Goal: Task Accomplishment & Management: Use online tool/utility

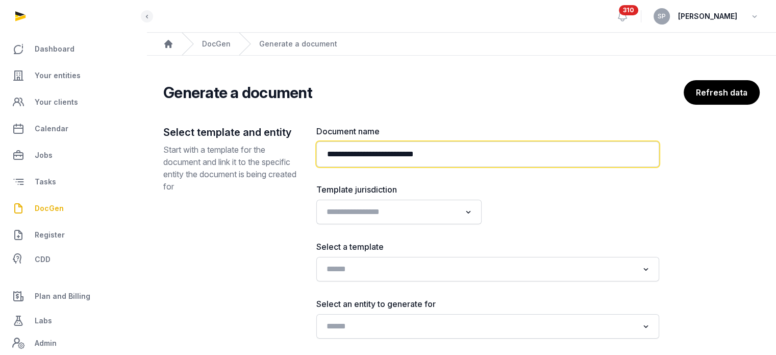
paste input "**********"
type input "**********"
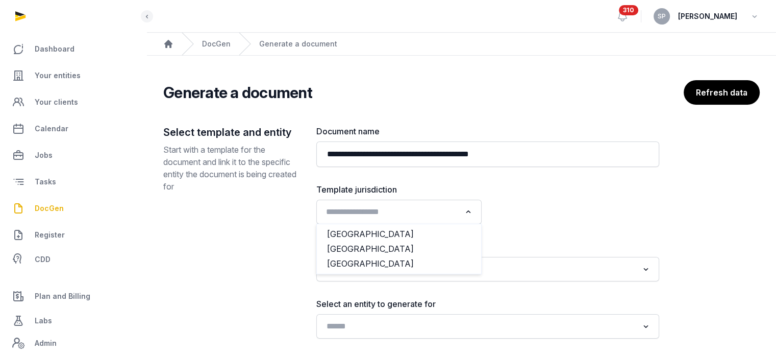
click at [450, 217] on input "Search for option" at bounding box center [391, 212] width 138 height 14
click at [398, 246] on li "[GEOGRAPHIC_DATA]" at bounding box center [399, 248] width 164 height 15
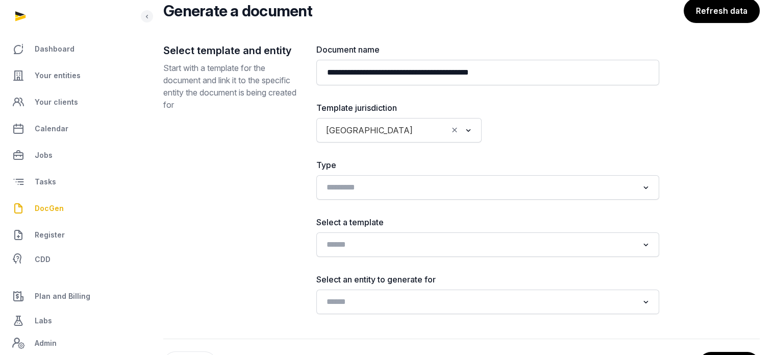
scroll to position [123, 0]
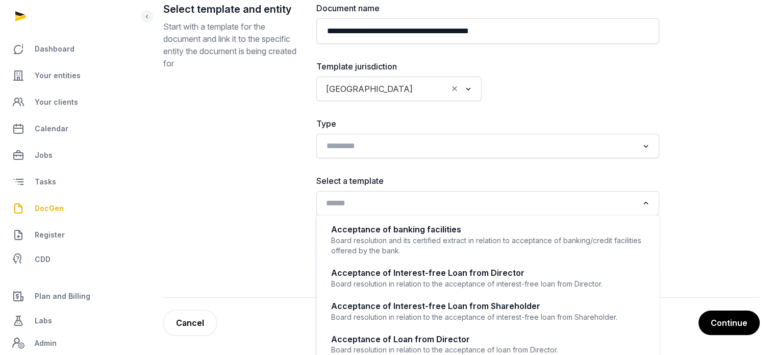
click at [380, 204] on input "Search for option" at bounding box center [480, 203] width 316 height 14
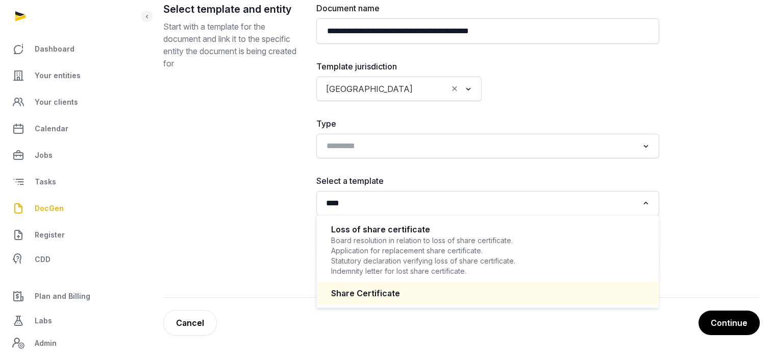
click at [375, 295] on div "Share Certificate" at bounding box center [487, 293] width 313 height 12
type input "****"
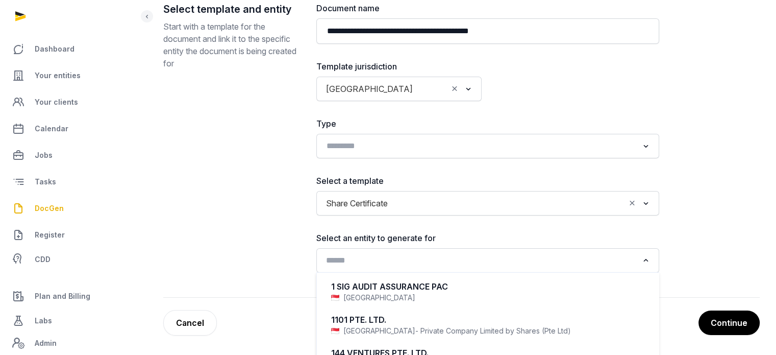
click at [375, 263] on input "Search for option" at bounding box center [480, 260] width 316 height 14
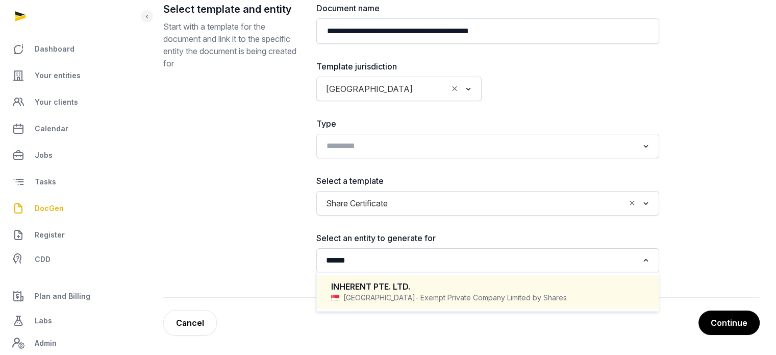
click at [415, 293] on span "- Exempt Private Company Limited by Shares" at bounding box center [491, 297] width 152 height 10
type input "******"
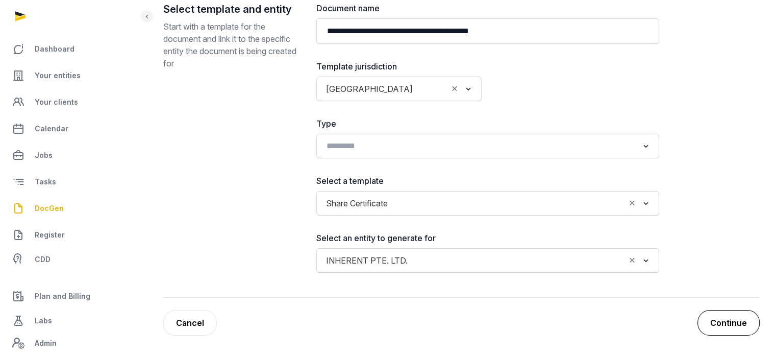
click at [718, 316] on button "Continue" at bounding box center [728, 323] width 62 height 26
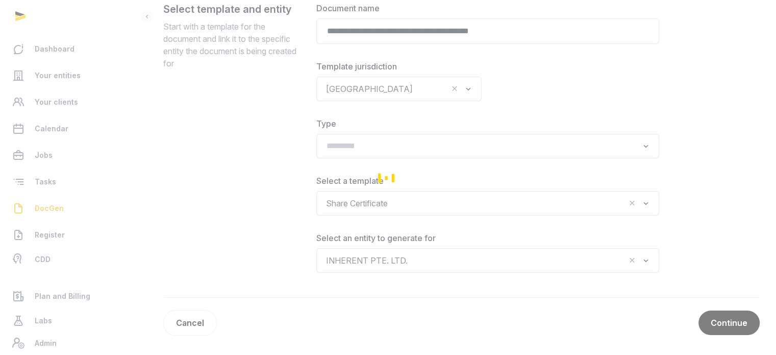
scroll to position [118, 0]
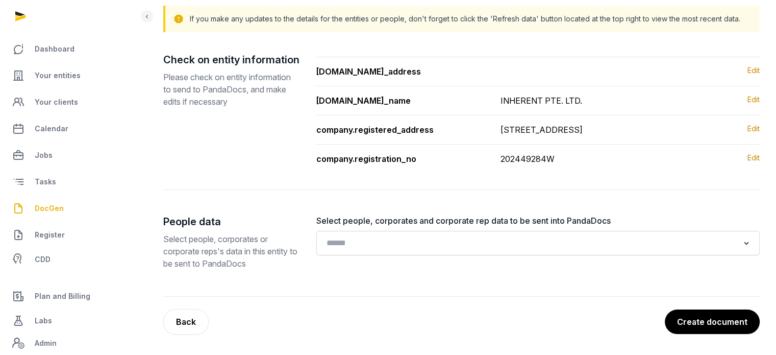
click at [708, 314] on button "Create document" at bounding box center [712, 321] width 95 height 24
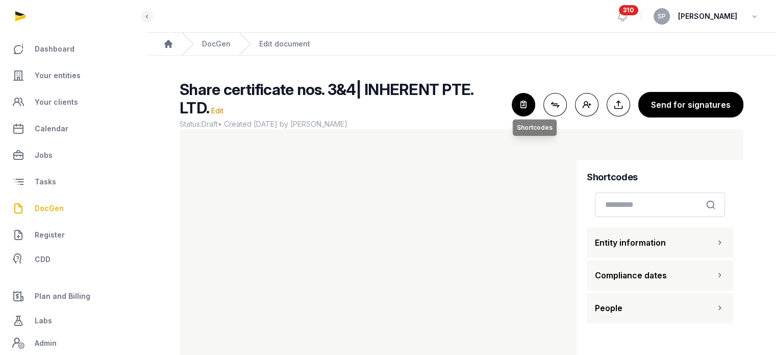
click at [523, 97] on icon "button" at bounding box center [523, 104] width 22 height 22
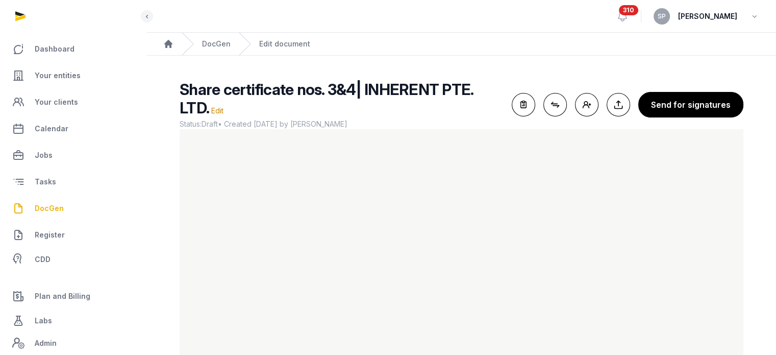
scroll to position [55, 0]
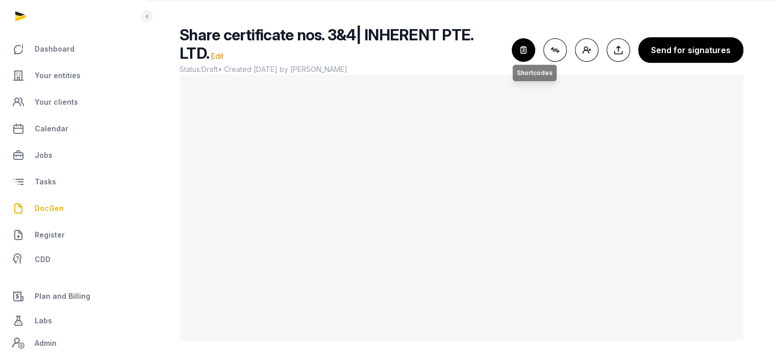
click at [520, 55] on icon "button" at bounding box center [523, 50] width 22 height 22
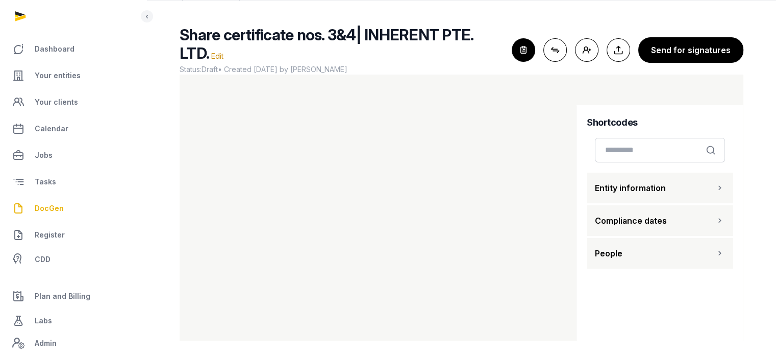
click at [633, 245] on button "People" at bounding box center [660, 253] width 146 height 31
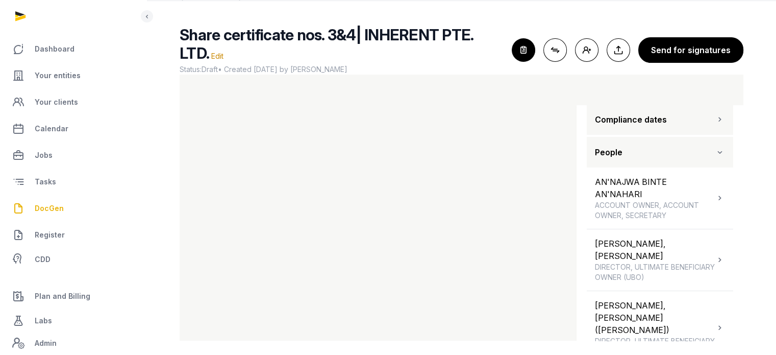
scroll to position [142, 0]
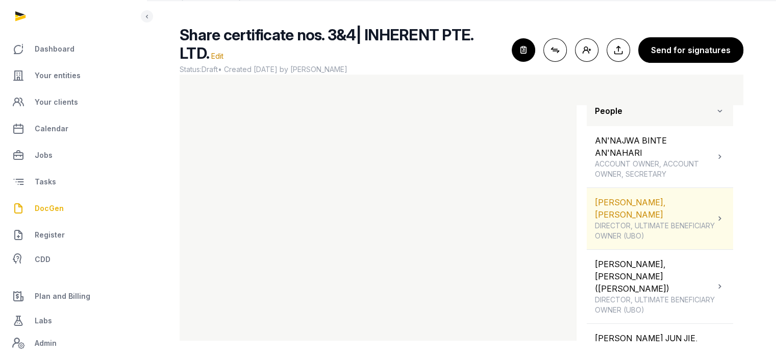
click at [678, 197] on div "TAY ZHIYUE, KAREN DIRECTOR, ULTIMATE BENEFICIARY OWNER (UBO)" at bounding box center [655, 218] width 120 height 45
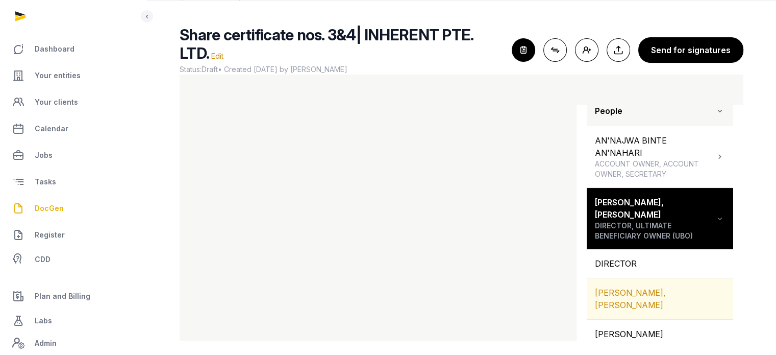
click at [666, 278] on div "TAY ZHIYUE, KAREN" at bounding box center [660, 298] width 146 height 41
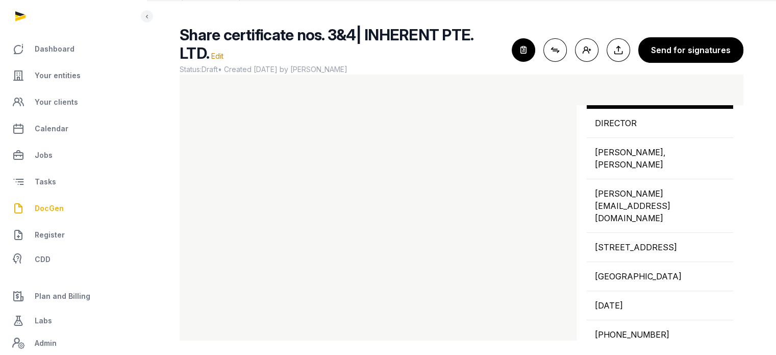
scroll to position [284, 0]
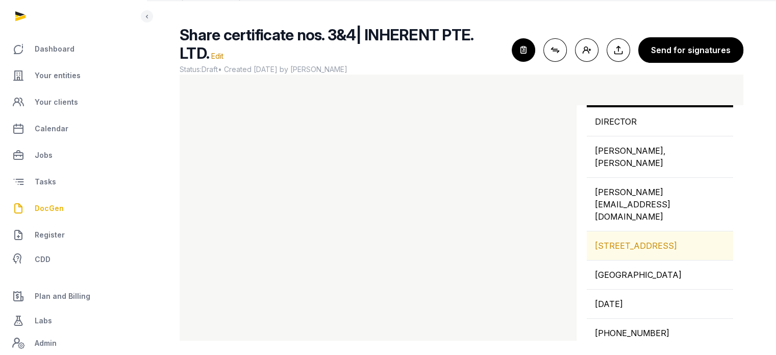
click at [635, 231] on div "9B BOON TIONG ROAD, #10-511, SINGAPORE, 163009" at bounding box center [660, 245] width 146 height 29
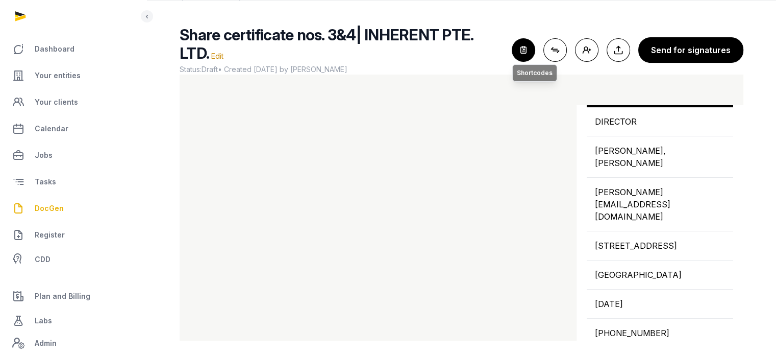
click at [518, 49] on icon "button" at bounding box center [523, 50] width 22 height 22
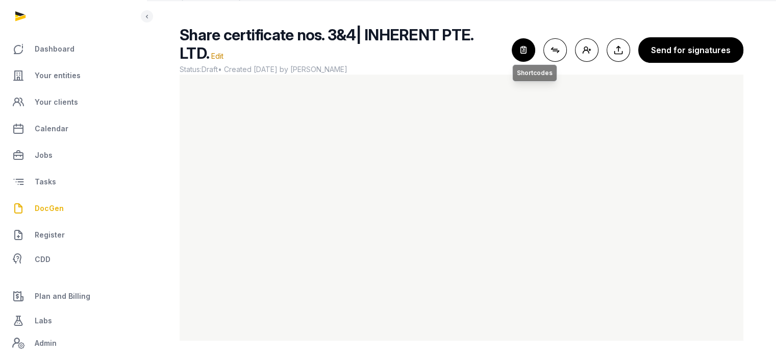
click at [523, 39] on icon "button" at bounding box center [523, 50] width 22 height 22
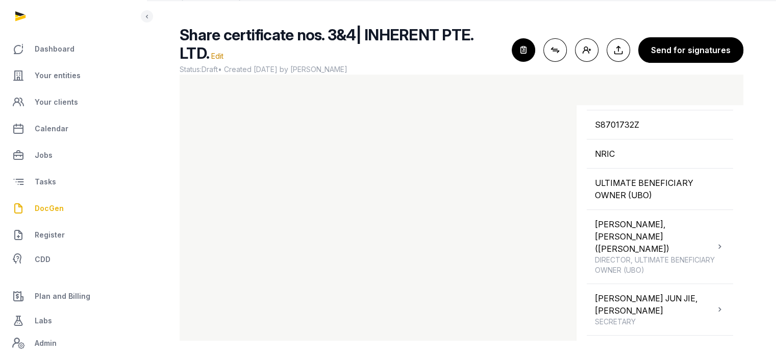
scroll to position [545, 0]
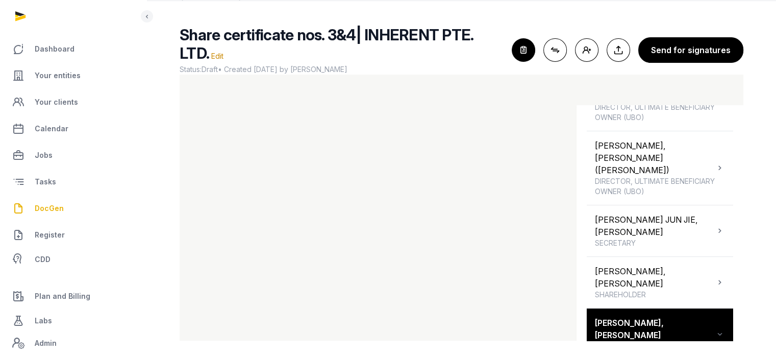
scroll to position [306, 0]
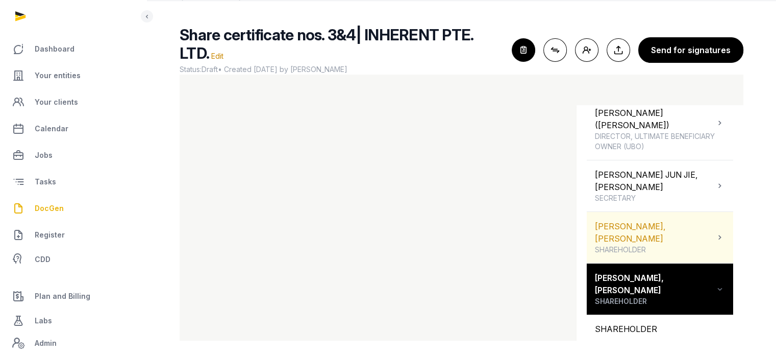
click at [690, 212] on div "TAY ZHIYUE, KAREN SHAREHOLDER" at bounding box center [660, 237] width 146 height 51
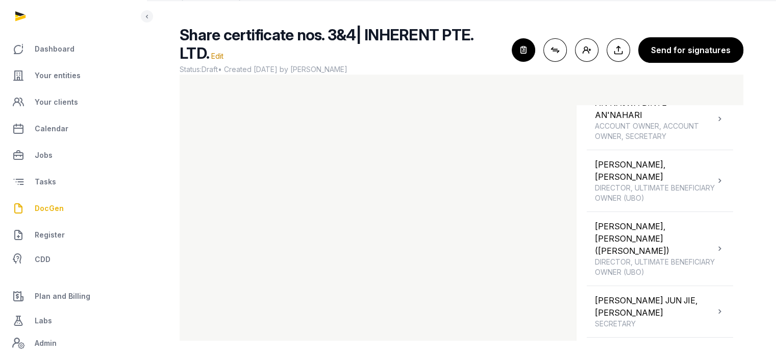
scroll to position [139, 0]
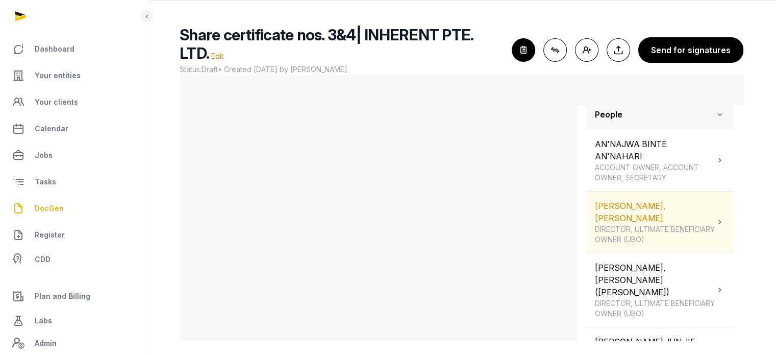
click at [684, 224] on span "DIRECTOR, ULTIMATE BENEFICIARY OWNER (UBO)" at bounding box center [655, 234] width 120 height 20
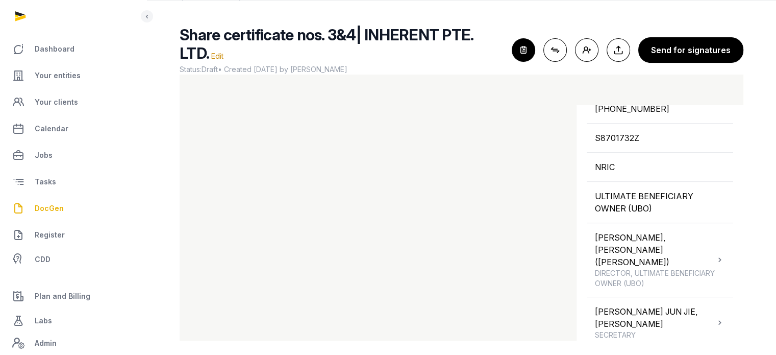
scroll to position [510, 0]
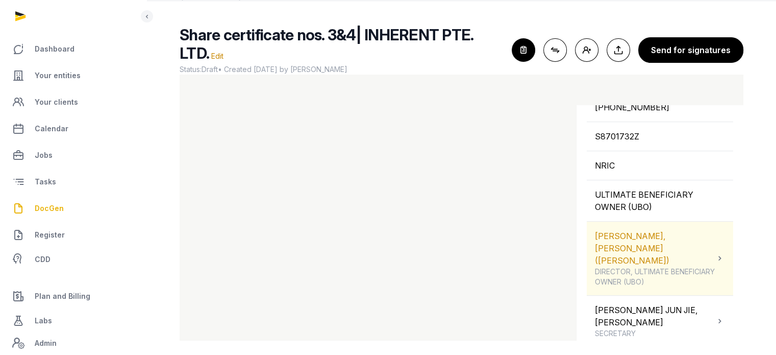
click at [667, 230] on div "TAY JINGYI, KENNETH (ZHENG JINGYI) DIRECTOR, ULTIMATE BENEFICIARY OWNER (UBO)" at bounding box center [655, 258] width 120 height 57
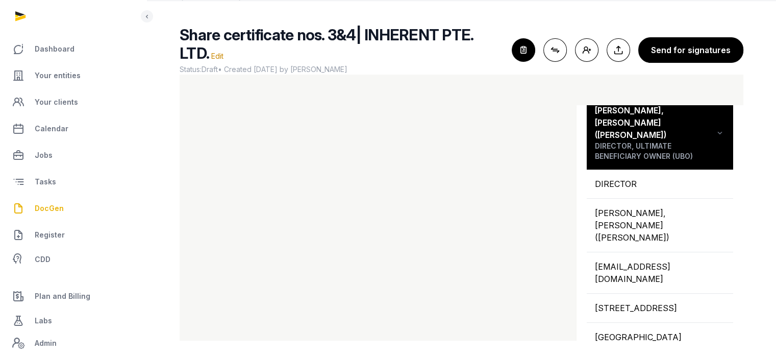
scroll to position [303, 0]
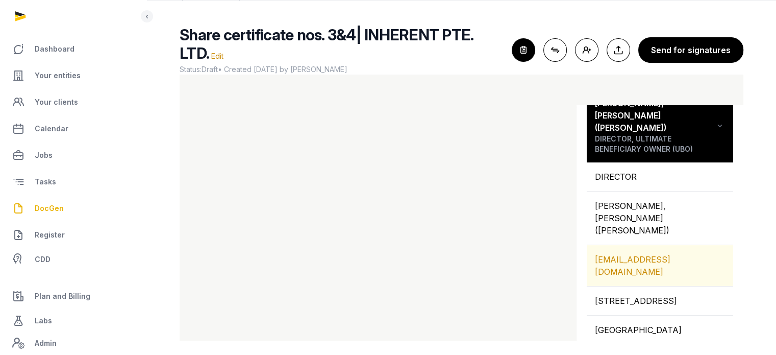
click at [641, 245] on div "ADMIN@THRESHOLD-ALLIES.COM" at bounding box center [660, 265] width 146 height 41
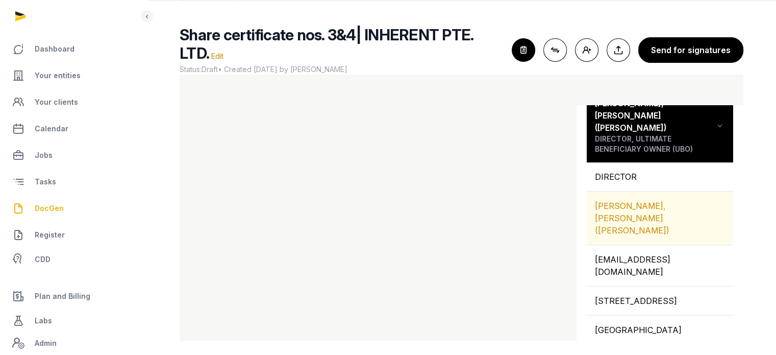
click at [668, 191] on div "TAY JINGYI, KENNETH (ZHENG JINGYI)" at bounding box center [660, 217] width 146 height 53
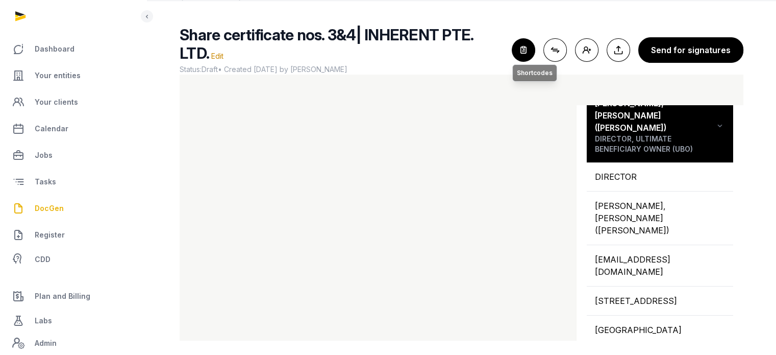
click at [530, 50] on icon "button" at bounding box center [523, 50] width 22 height 22
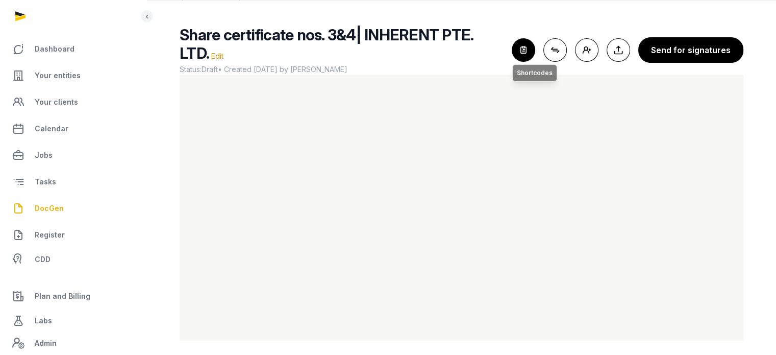
click at [524, 56] on icon "button" at bounding box center [523, 50] width 22 height 22
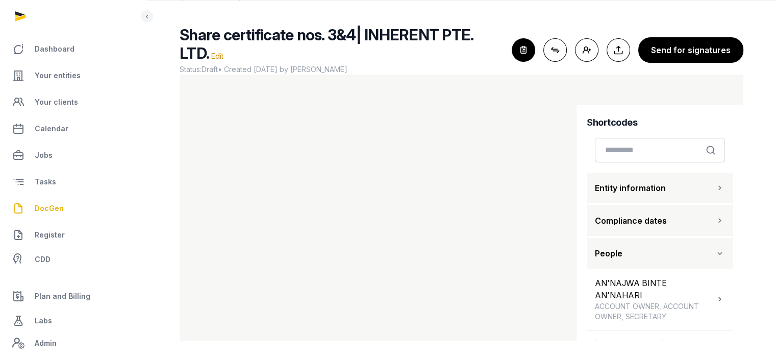
scroll to position [218, 0]
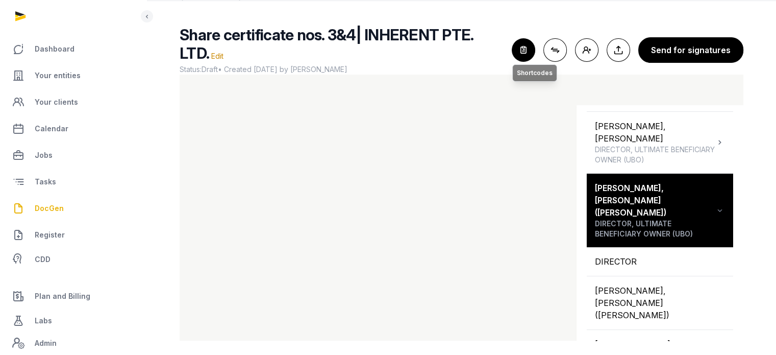
click at [532, 43] on icon "button" at bounding box center [523, 50] width 22 height 22
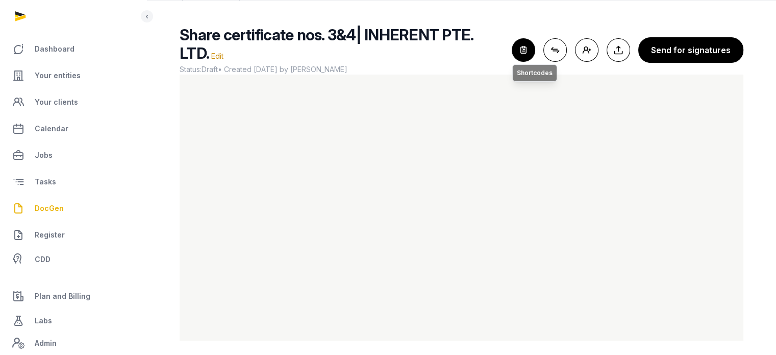
click at [522, 44] on icon "button" at bounding box center [523, 50] width 22 height 22
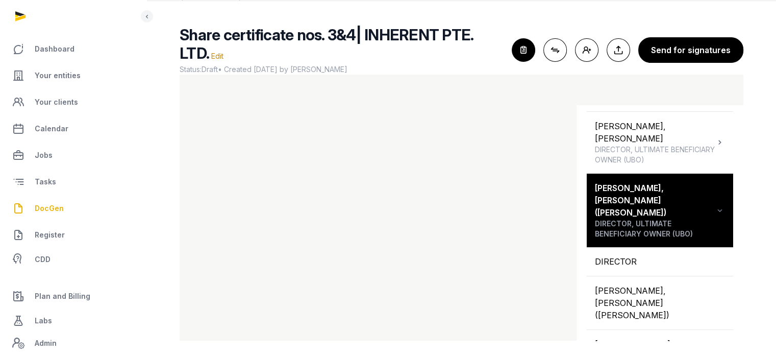
scroll to position [0, 0]
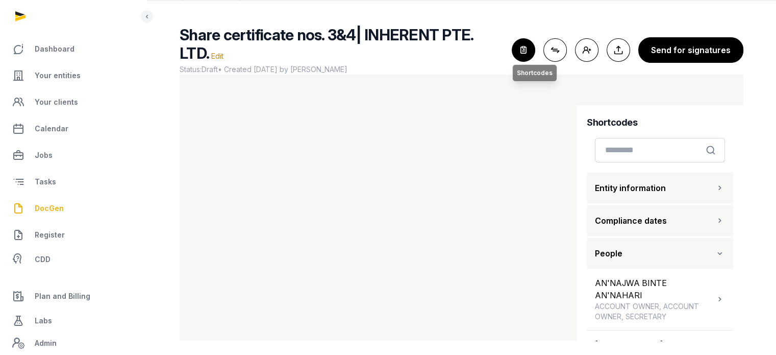
click at [519, 40] on icon "button" at bounding box center [523, 50] width 22 height 22
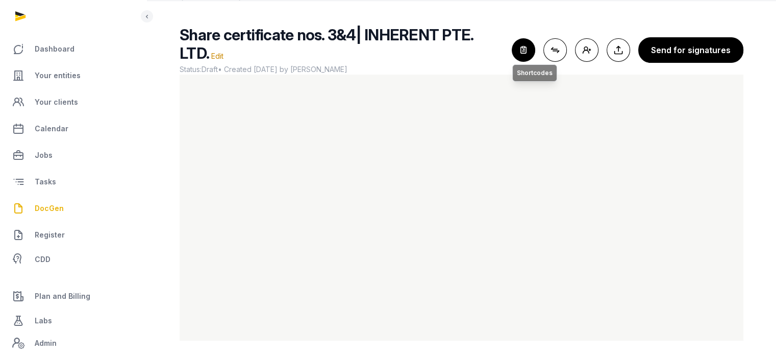
click at [528, 49] on icon "button" at bounding box center [523, 50] width 22 height 22
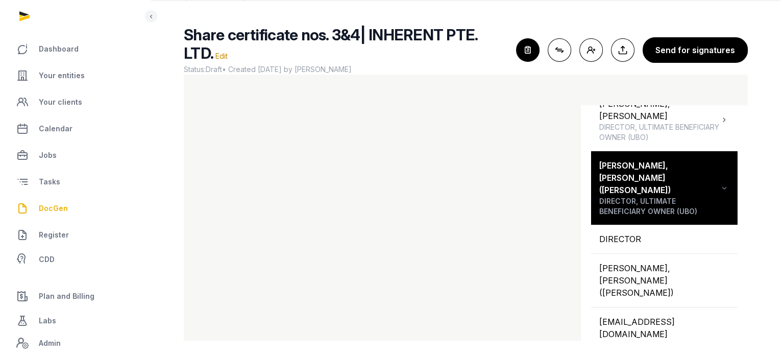
scroll to position [249, 0]
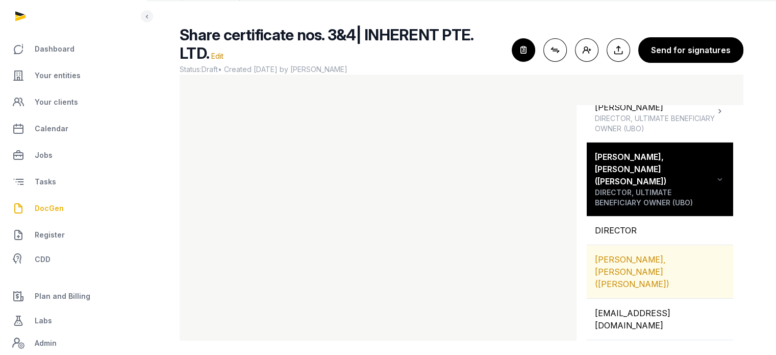
click at [626, 245] on div "TAY JINGYI, KENNETH (ZHENG JINGYI)" at bounding box center [660, 271] width 146 height 53
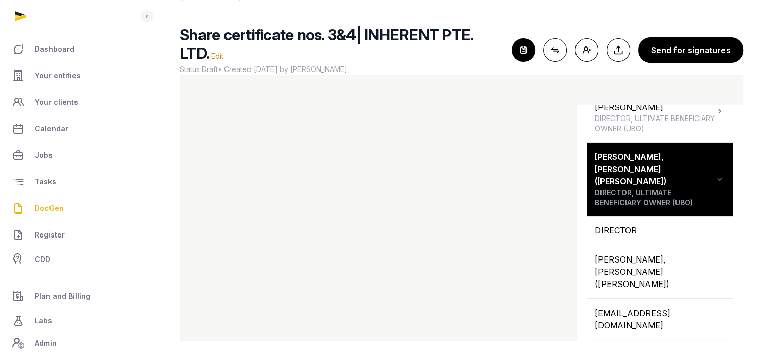
click at [680, 340] on div "9B BOON TIONG ROAD, #10-511, SINGAPORE, 163009" at bounding box center [660, 354] width 146 height 29
click at [527, 39] on icon "button" at bounding box center [523, 50] width 22 height 22
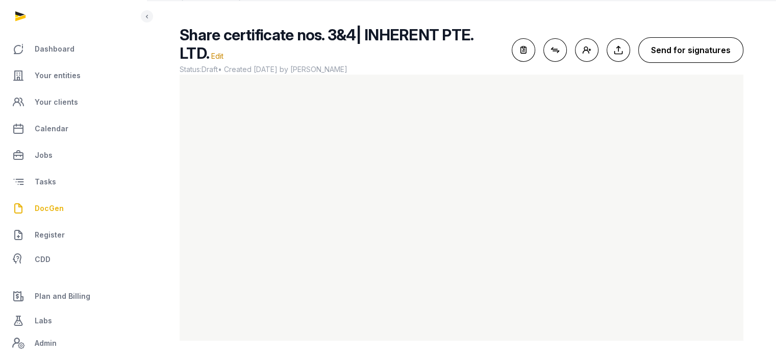
click at [672, 48] on button "Send for signatures" at bounding box center [690, 50] width 105 height 26
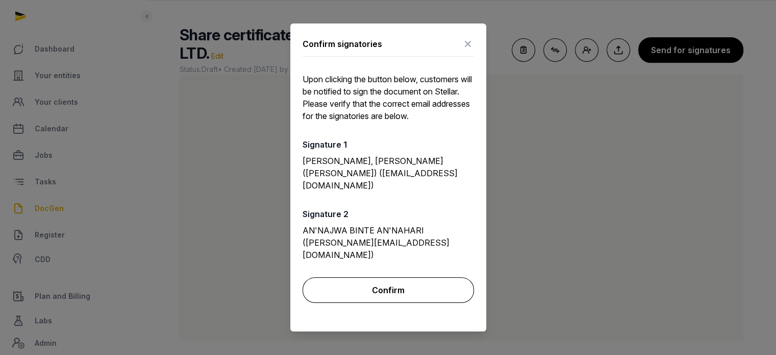
click at [388, 287] on button "Confirm" at bounding box center [388, 290] width 171 height 26
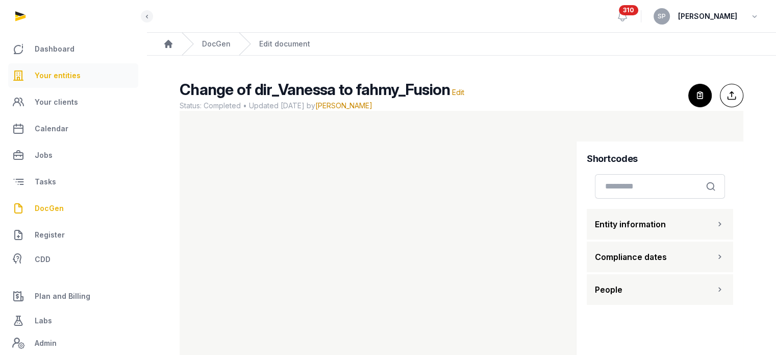
click at [80, 80] on link "Your entities" at bounding box center [73, 75] width 130 height 24
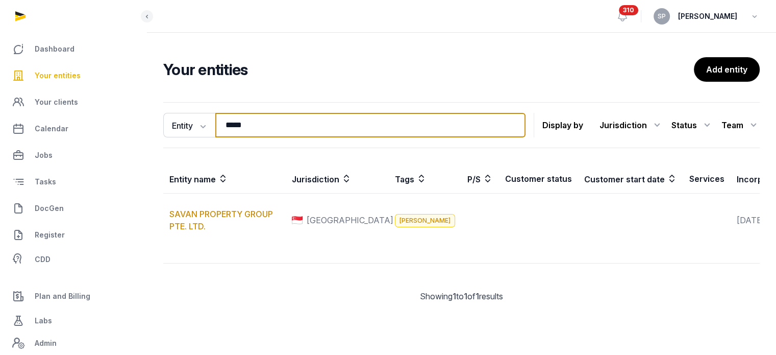
click at [264, 130] on input "*****" at bounding box center [370, 125] width 310 height 24
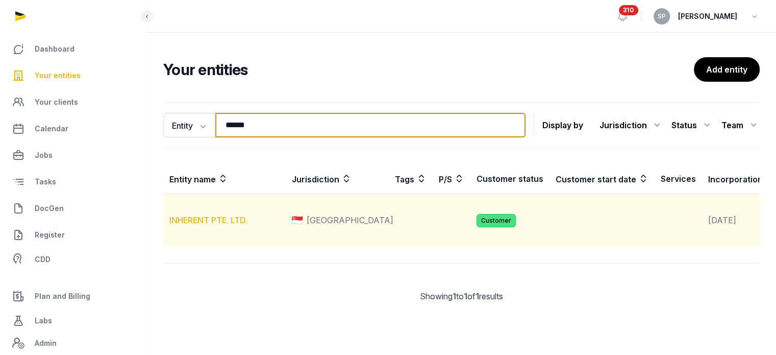
type input "******"
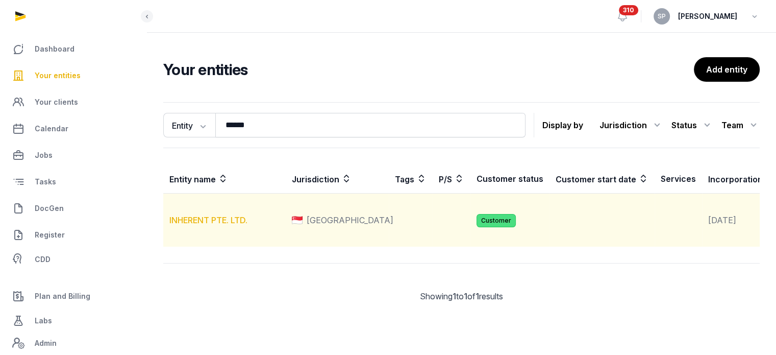
click at [225, 225] on link "INHERENT PTE. LTD." at bounding box center [208, 220] width 78 height 10
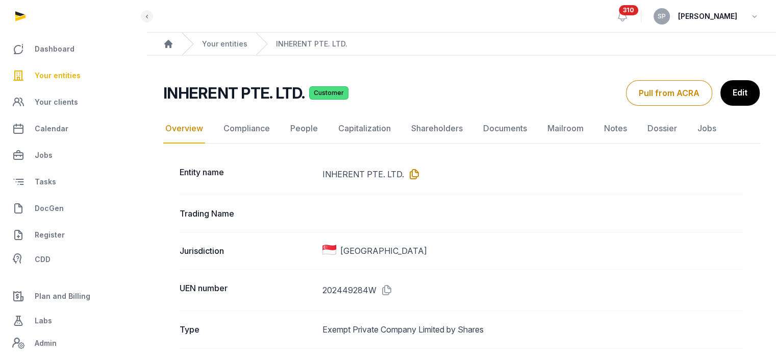
click at [411, 173] on icon at bounding box center [412, 174] width 16 height 16
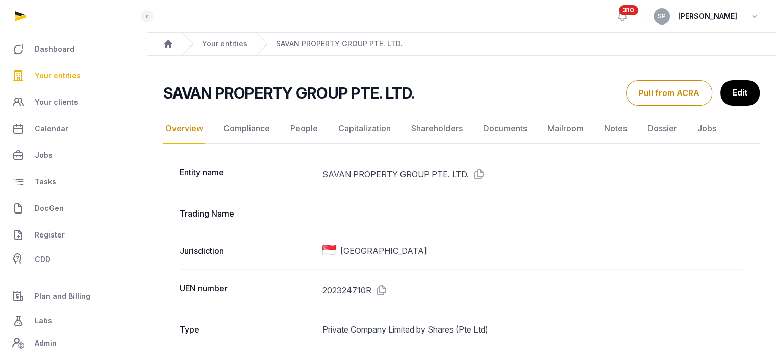
click at [52, 67] on link "Your entities" at bounding box center [73, 75] width 130 height 24
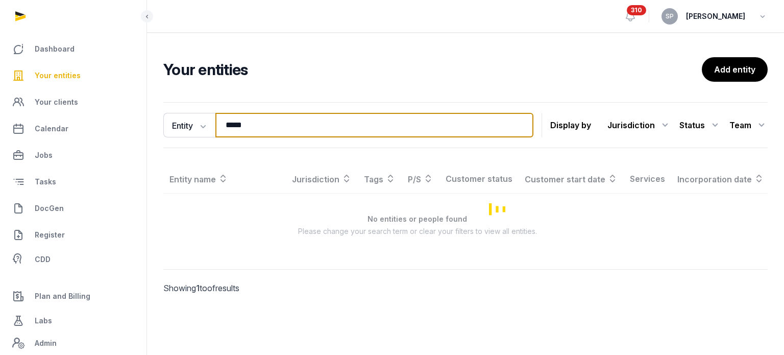
click at [264, 126] on input "*****" at bounding box center [374, 125] width 318 height 24
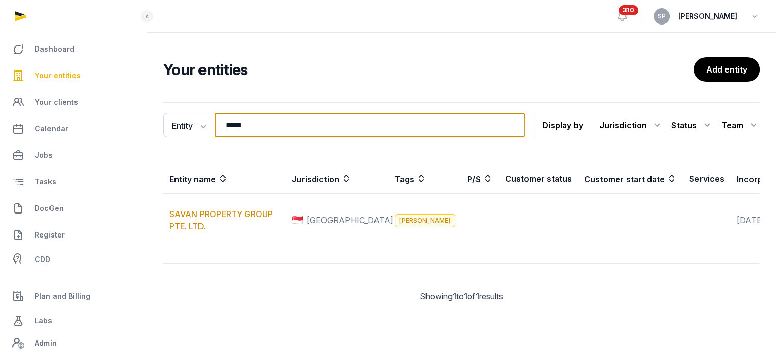
click at [264, 126] on input "*****" at bounding box center [370, 125] width 310 height 24
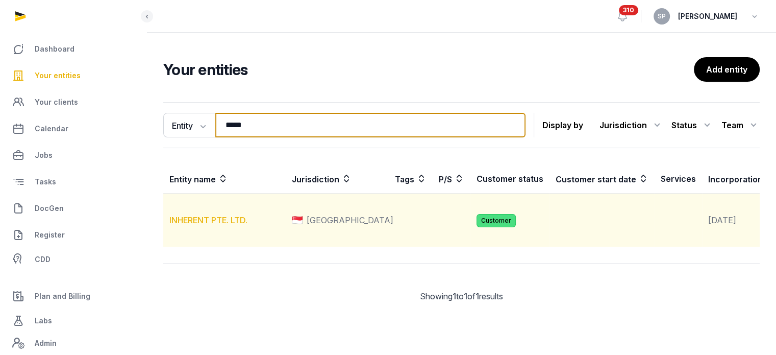
type input "*****"
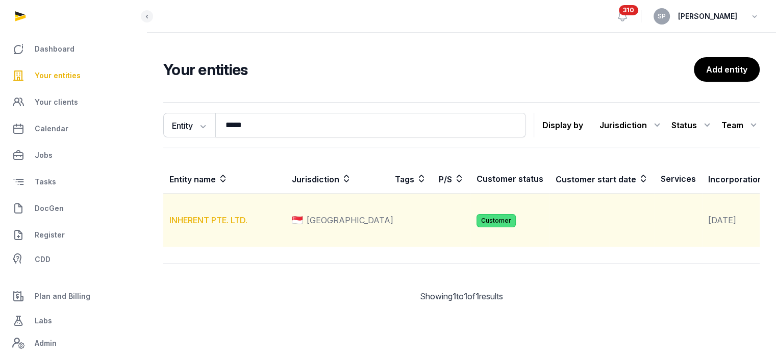
click at [234, 225] on link "INHERENT PTE. LTD." at bounding box center [208, 220] width 78 height 10
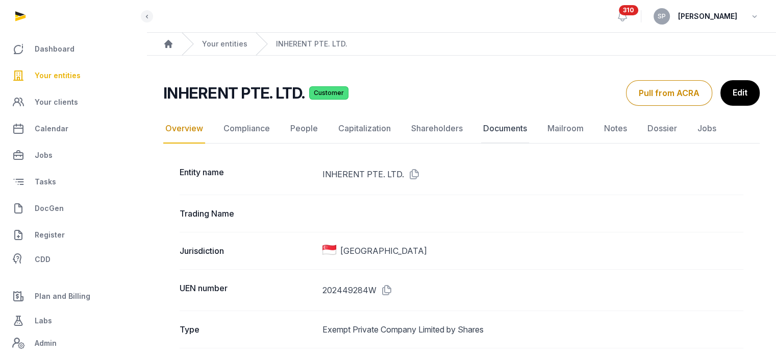
click at [496, 127] on link "Documents" at bounding box center [505, 129] width 48 height 30
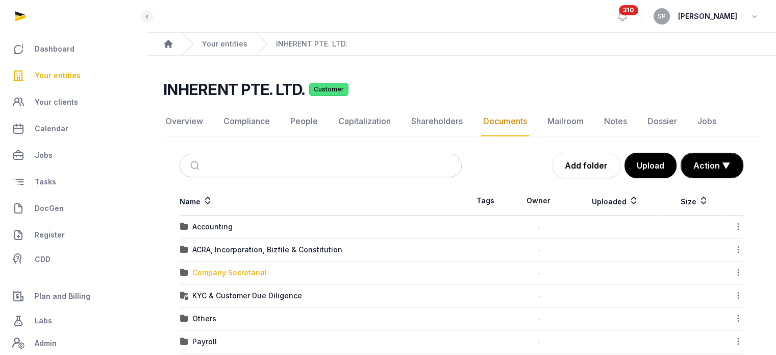
click at [231, 271] on div "Company Secretarial" at bounding box center [229, 272] width 74 height 10
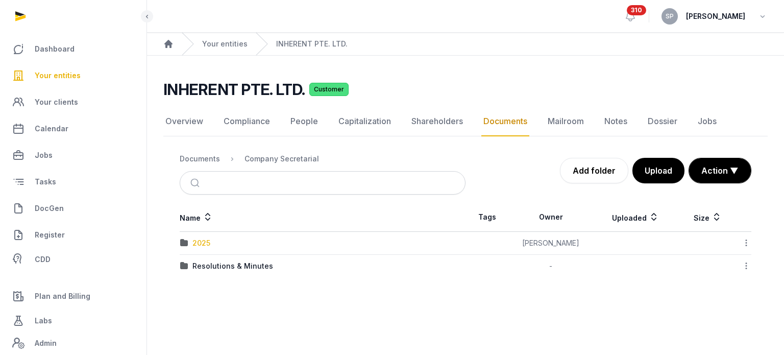
click at [204, 241] on div "2025" at bounding box center [201, 243] width 18 height 10
click at [298, 155] on div "Company Secretarial" at bounding box center [281, 159] width 74 height 10
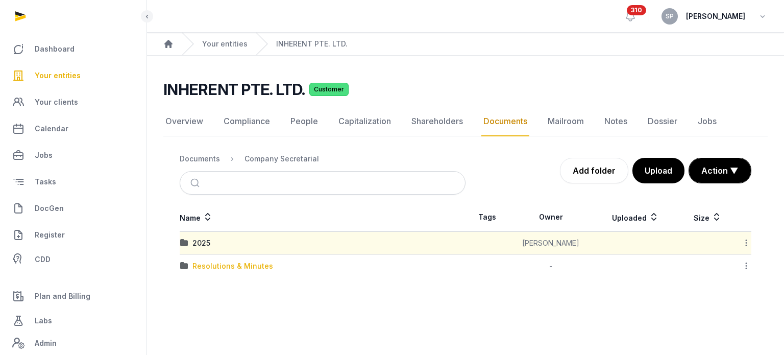
click at [257, 266] on div "Resolutions & Minutes" at bounding box center [232, 266] width 81 height 10
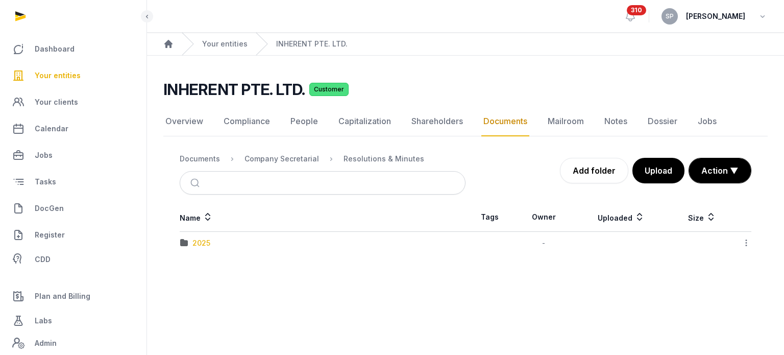
click at [205, 238] on div "2025" at bounding box center [201, 243] width 18 height 10
click at [205, 238] on div "Allotment of shares" at bounding box center [227, 243] width 70 height 10
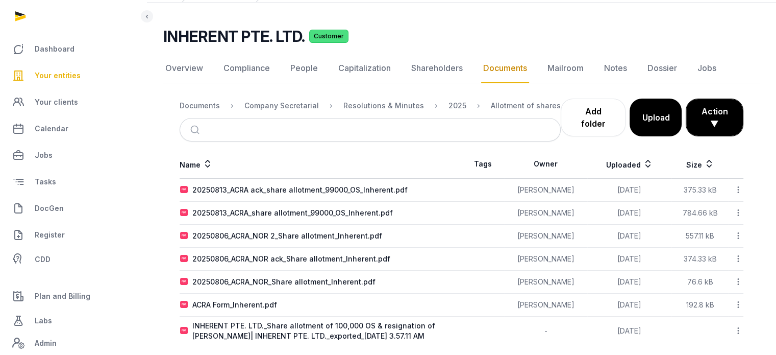
scroll to position [62, 0]
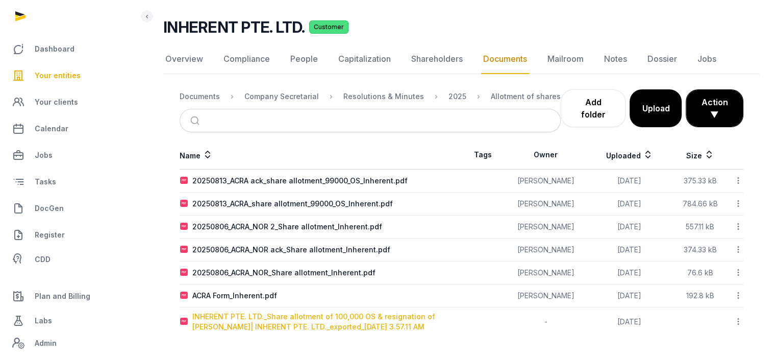
click at [386, 325] on div "INHERENT PTE. LTD._Share allotment of 100,000 OS & resignation of Kenneth COO| …" at bounding box center [326, 321] width 269 height 20
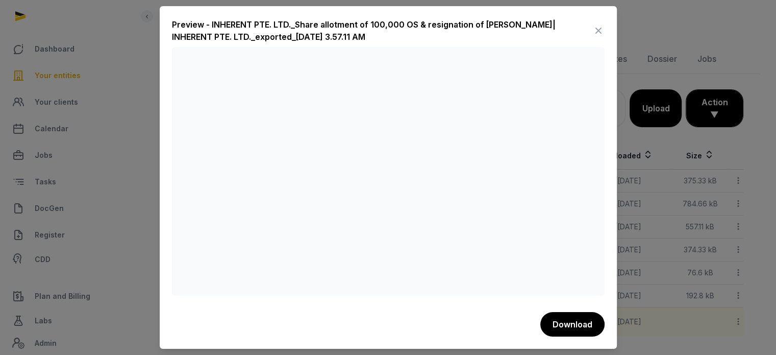
click at [600, 33] on icon at bounding box center [598, 30] width 12 height 16
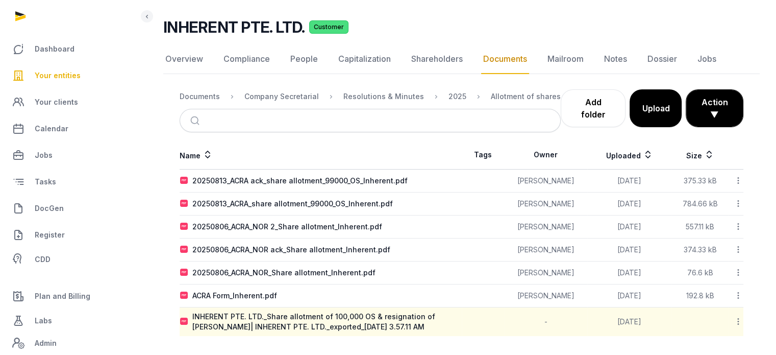
click at [79, 73] on link "Your entities" at bounding box center [73, 75] width 130 height 24
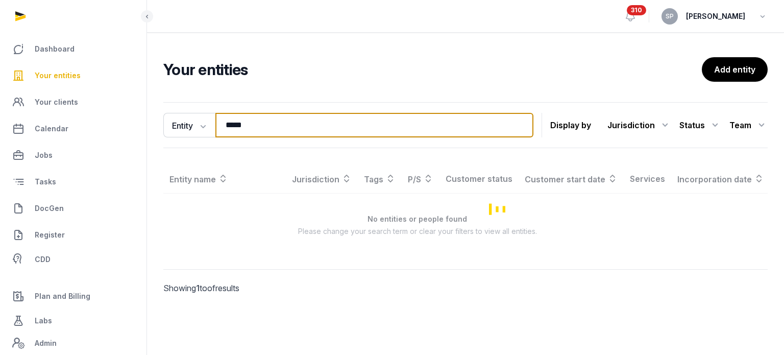
click at [281, 123] on input "*****" at bounding box center [374, 125] width 318 height 24
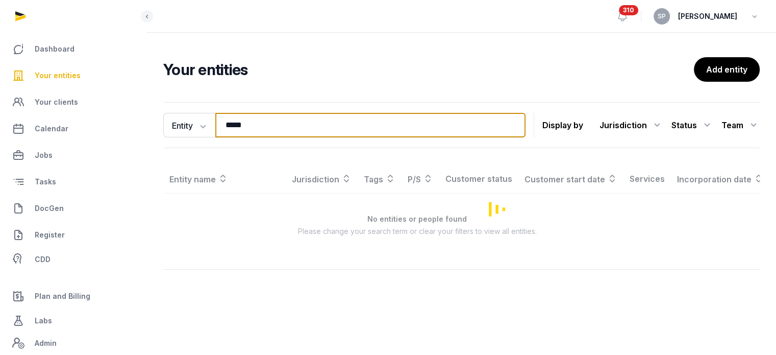
click at [281, 123] on input "*****" at bounding box center [370, 125] width 310 height 24
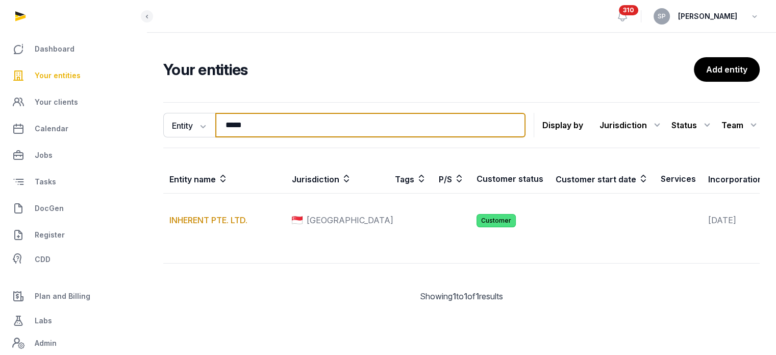
click at [281, 123] on input "*****" at bounding box center [370, 125] width 310 height 24
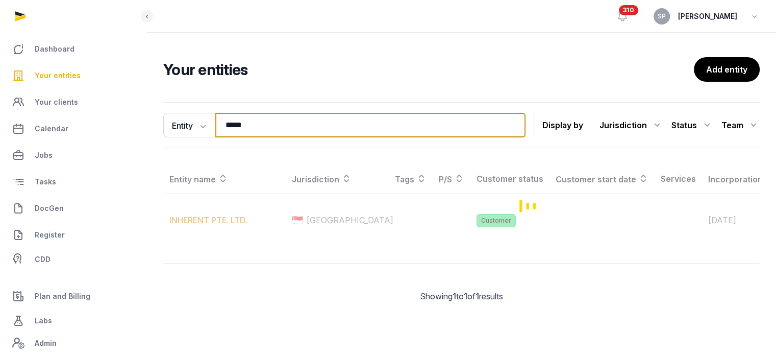
type input "*****"
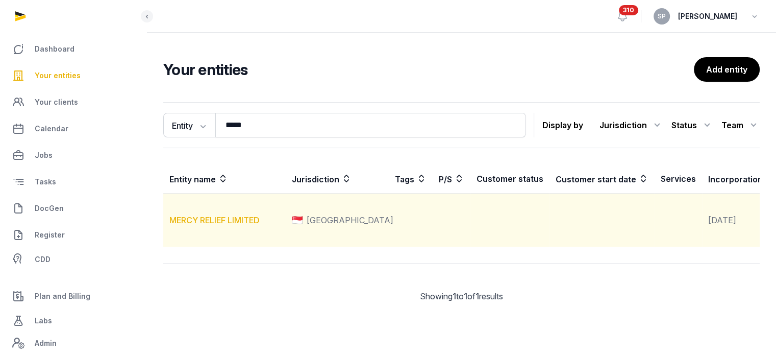
click at [242, 225] on link "MERCY RELIEF LIMITED" at bounding box center [214, 220] width 90 height 10
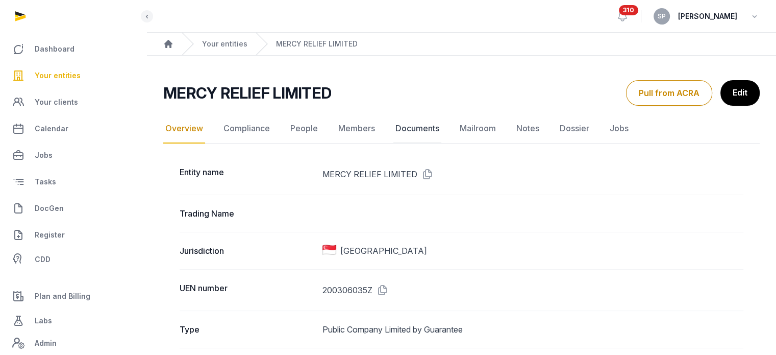
click at [415, 122] on link "Documents" at bounding box center [417, 129] width 48 height 30
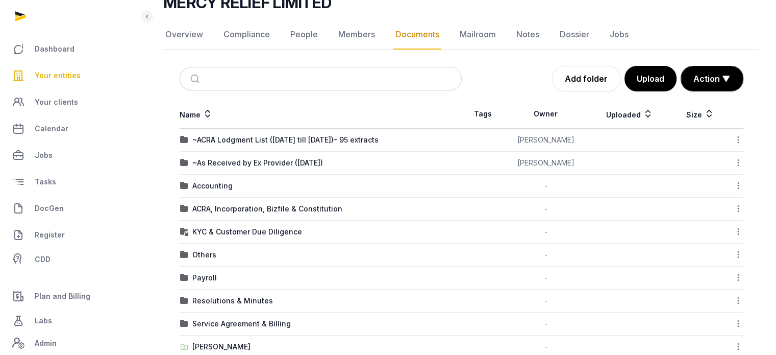
scroll to position [93, 0]
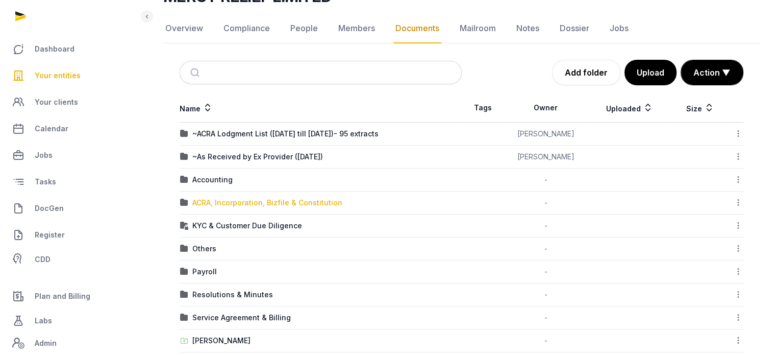
click at [288, 202] on div "ACRA, Incorporation, Bizfile & Constitution" at bounding box center [267, 202] width 150 height 10
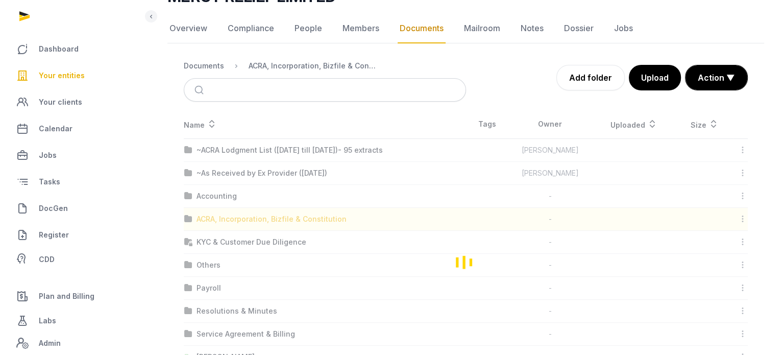
scroll to position [0, 0]
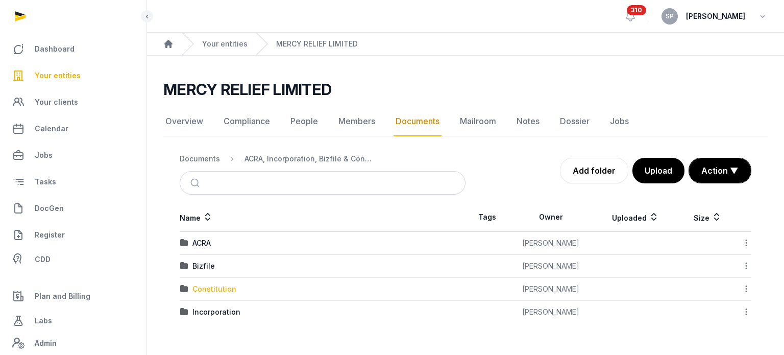
click at [220, 284] on div "Constitution" at bounding box center [214, 289] width 44 height 10
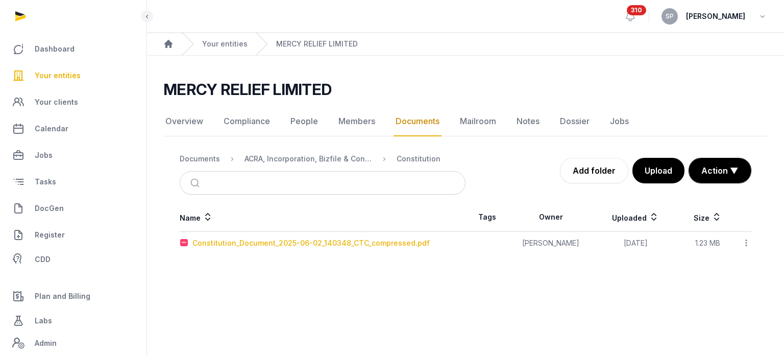
click at [278, 241] on div "Constitution_Document_2025-06-02_140348_CTC_compressed.pdf" at bounding box center [310, 243] width 237 height 10
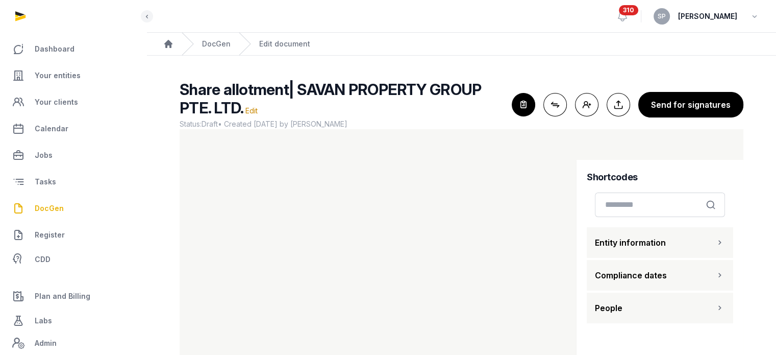
drag, startPoint x: 579, startPoint y: 234, endPoint x: 581, endPoint y: 240, distance: 6.6
click at [581, 240] on div "Shortcodes Search Entity information Compliance dates People" at bounding box center [659, 285] width 167 height 250
click at [658, 254] on button "Entity information" at bounding box center [660, 242] width 146 height 31
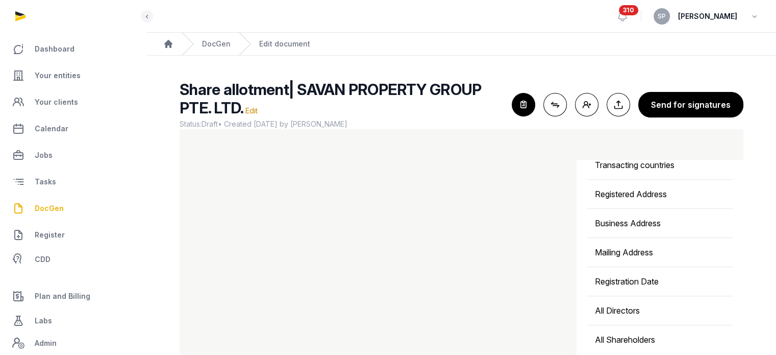
scroll to position [356, 0]
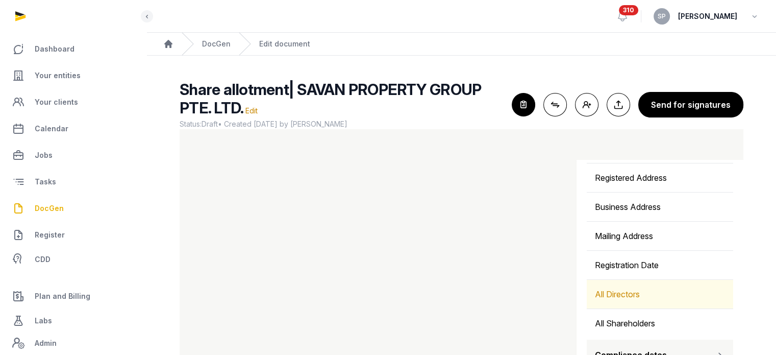
click at [633, 297] on div "All Directors" at bounding box center [660, 294] width 146 height 29
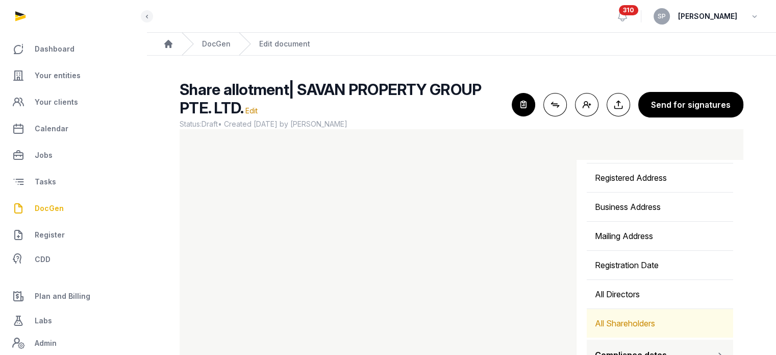
click at [611, 318] on div "All Shareholders" at bounding box center [660, 323] width 146 height 29
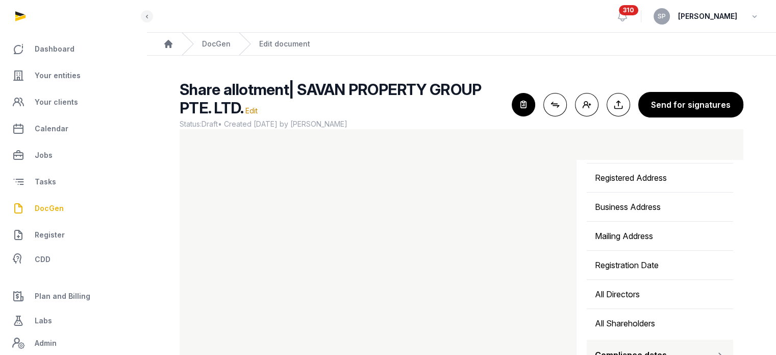
scroll to position [61, 0]
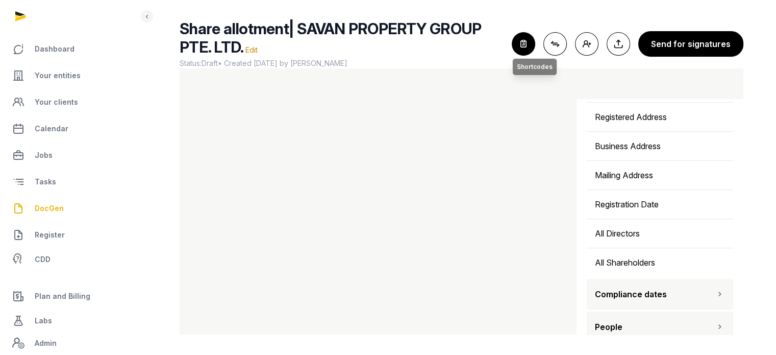
click at [530, 40] on icon "button" at bounding box center [523, 44] width 22 height 22
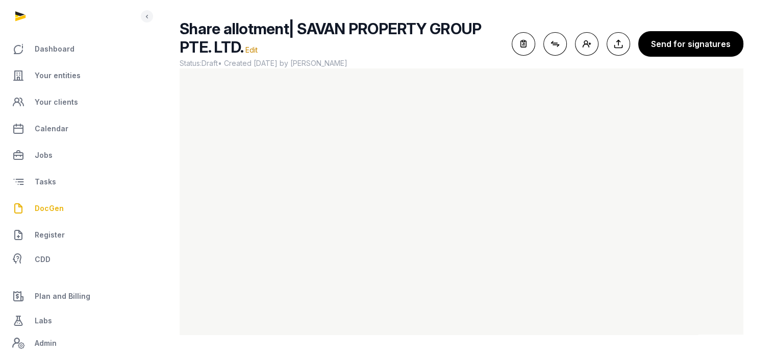
click at [51, 208] on span "DocGen" at bounding box center [49, 208] width 29 height 12
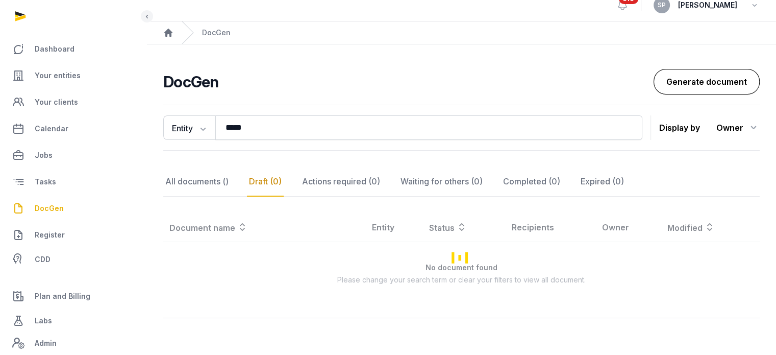
scroll to position [47, 0]
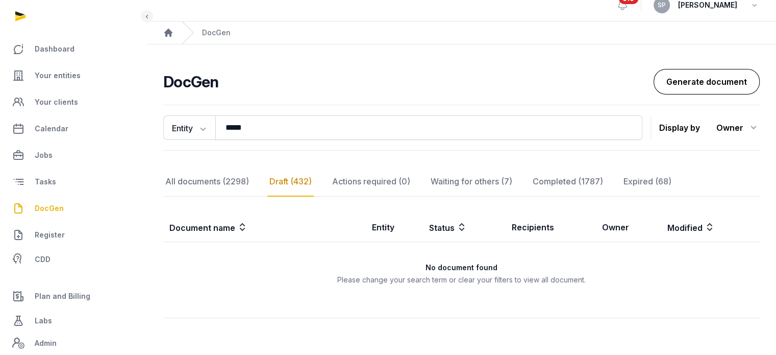
click at [683, 69] on link "Generate document" at bounding box center [707, 82] width 106 height 26
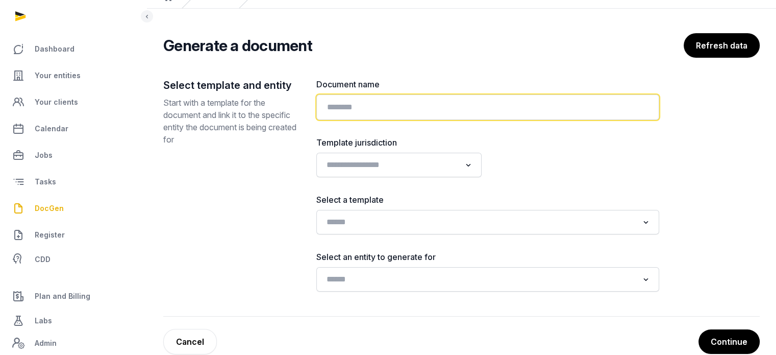
click at [385, 101] on input "text" at bounding box center [487, 107] width 343 height 26
paste input "**********"
type input "**********"
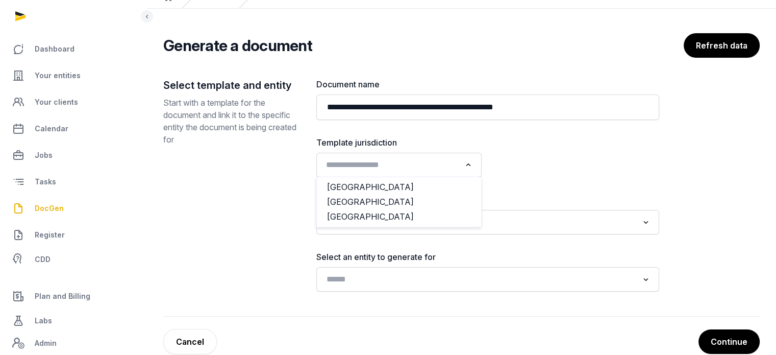
click at [438, 163] on input "Search for option" at bounding box center [391, 165] width 138 height 14
click at [374, 208] on li "[GEOGRAPHIC_DATA]" at bounding box center [399, 201] width 164 height 15
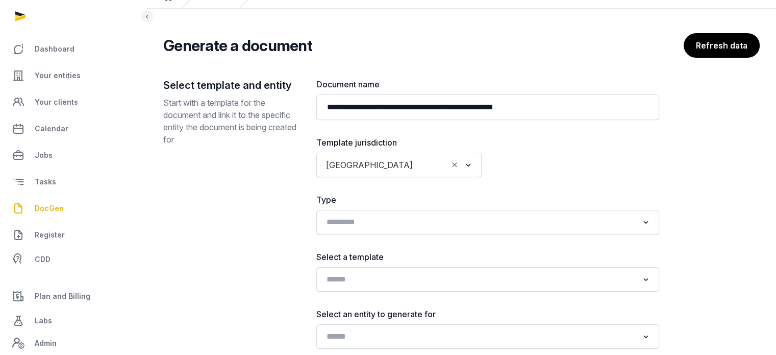
scroll to position [123, 0]
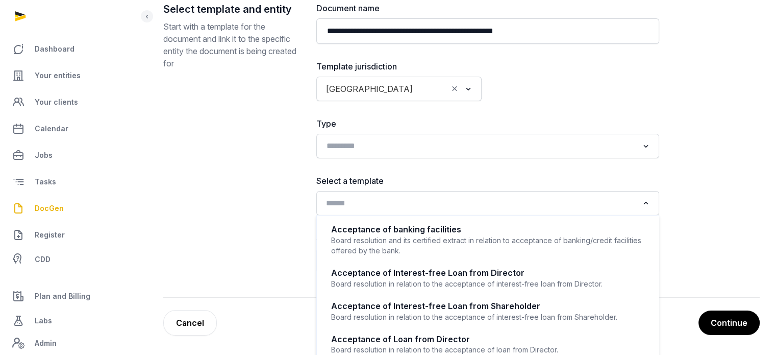
click at [398, 204] on input "Search for option" at bounding box center [480, 203] width 316 height 14
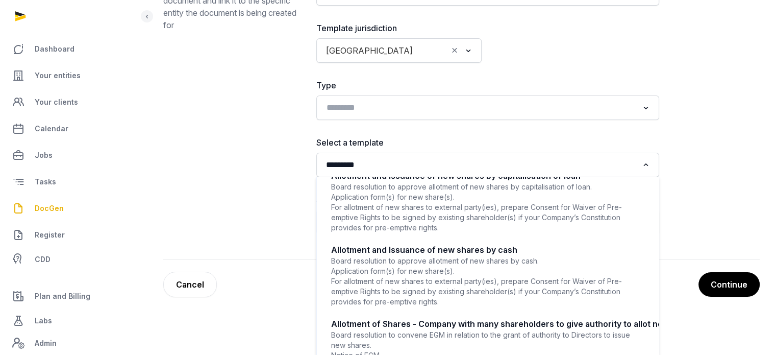
scroll to position [0, 0]
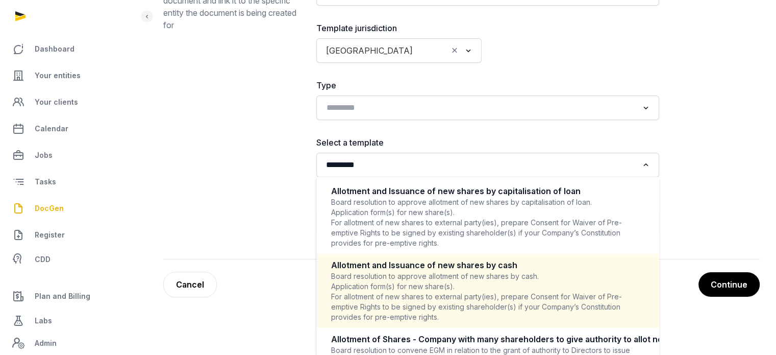
click at [445, 261] on div "Allotment and Issuance of new shares by cash" at bounding box center [487, 265] width 313 height 12
type input "*********"
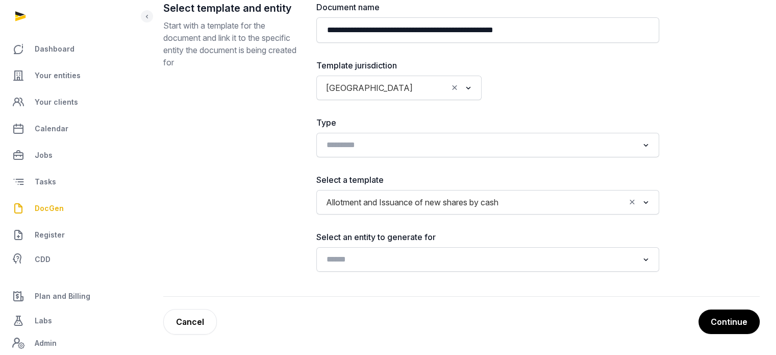
scroll to position [123, 0]
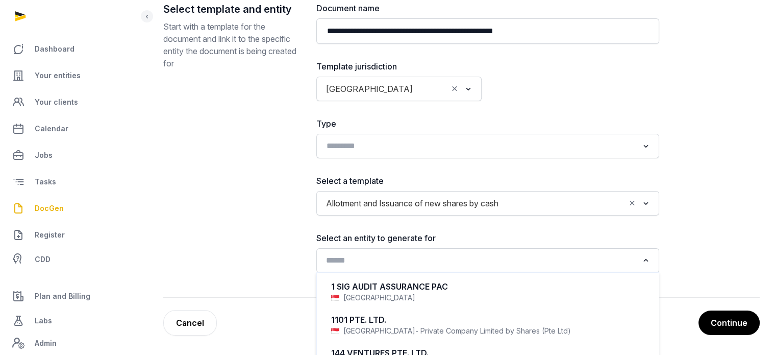
click at [486, 255] on input "Search for option" at bounding box center [480, 260] width 316 height 14
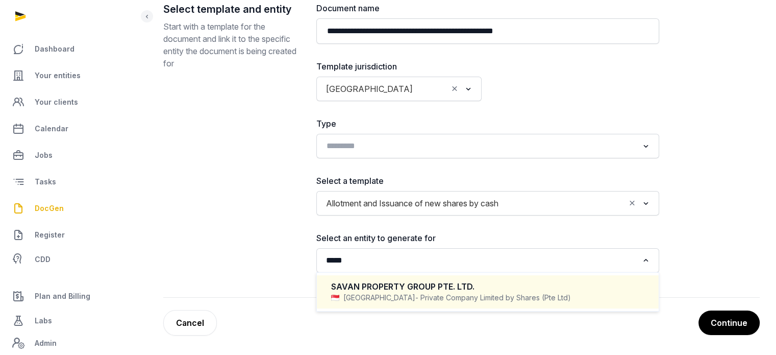
click at [432, 284] on div "SAVAN PROPERTY GROUP PTE. LTD." at bounding box center [487, 287] width 313 height 12
type input "*****"
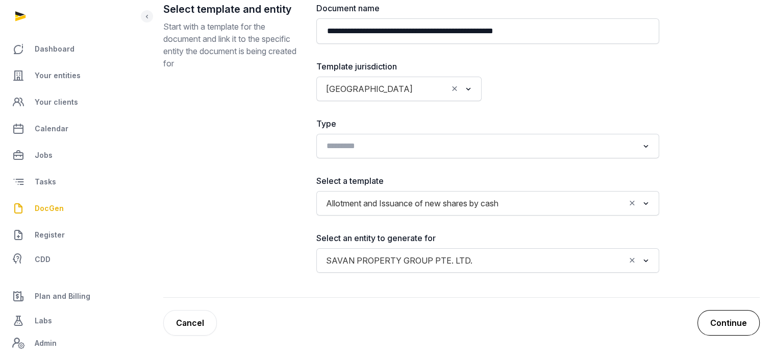
click at [732, 328] on button "Continue" at bounding box center [728, 323] width 62 height 26
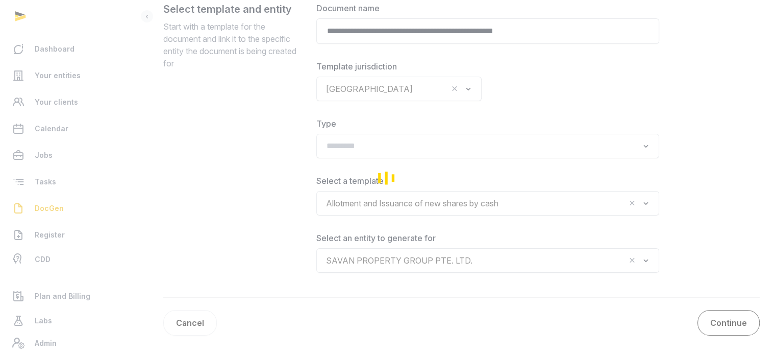
scroll to position [89, 0]
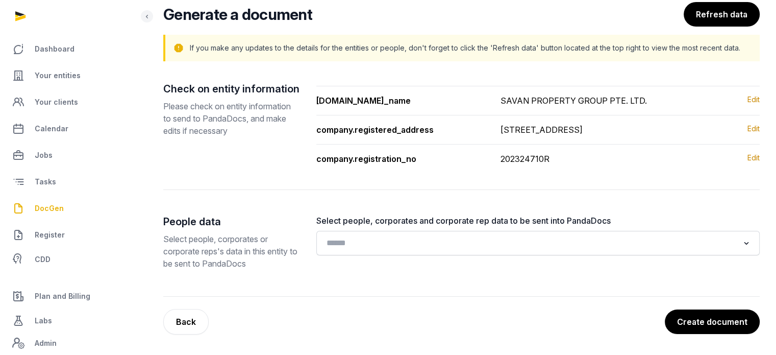
click at [732, 328] on button "Create document" at bounding box center [712, 321] width 95 height 24
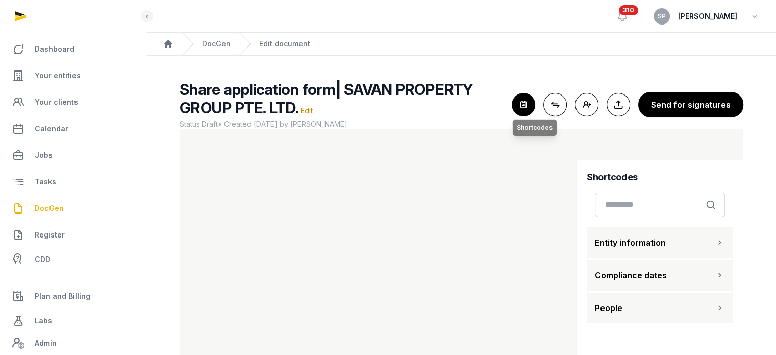
click at [530, 110] on icon "button" at bounding box center [523, 104] width 22 height 22
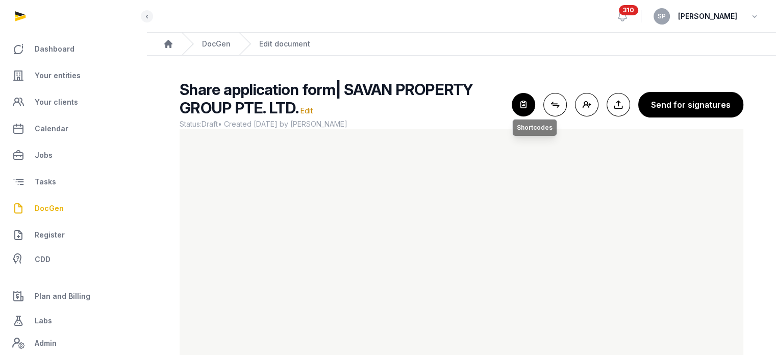
click at [530, 110] on icon "button" at bounding box center [523, 104] width 22 height 22
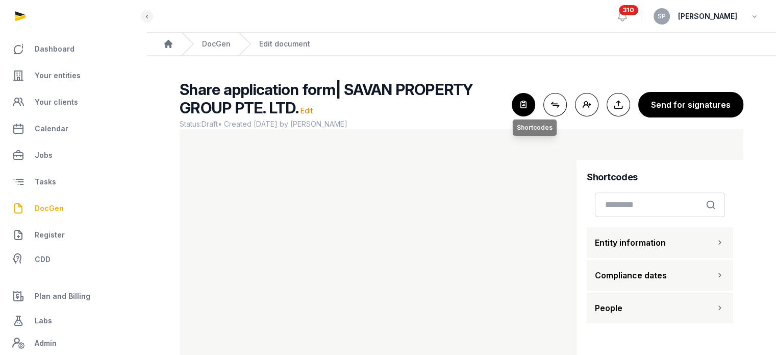
click at [529, 105] on icon "button" at bounding box center [523, 104] width 22 height 22
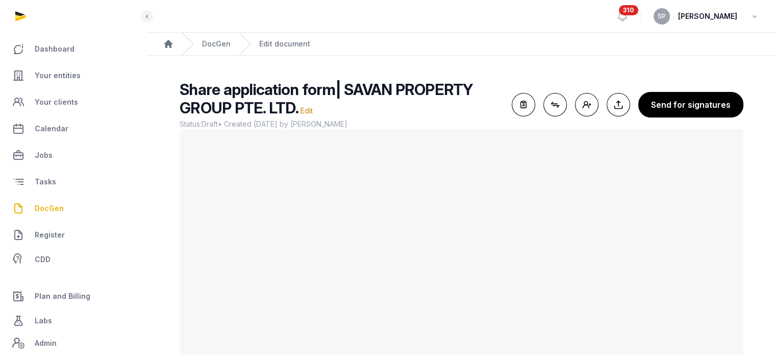
scroll to position [61, 0]
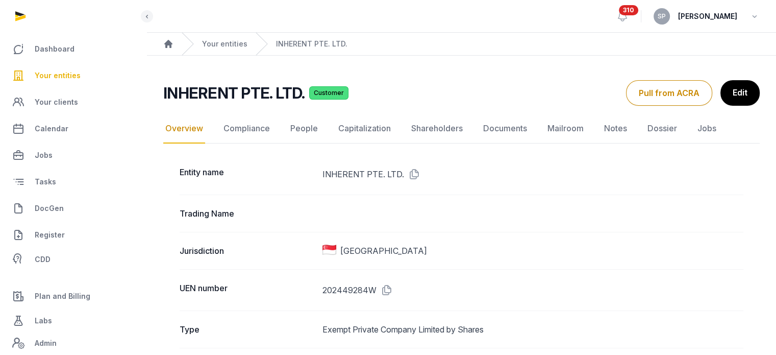
click at [64, 72] on span "Your entities" at bounding box center [58, 75] width 46 height 12
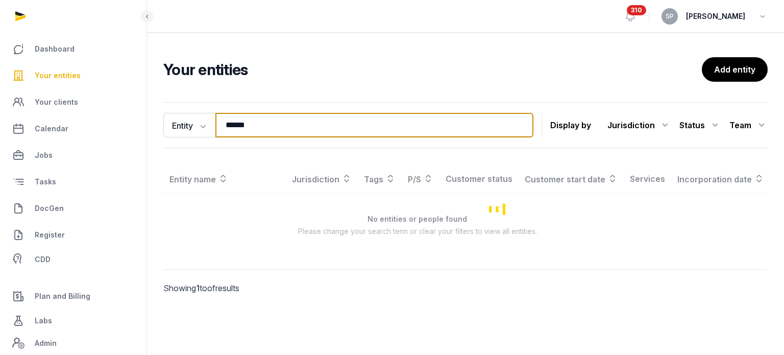
click at [257, 128] on input "******" at bounding box center [374, 125] width 318 height 24
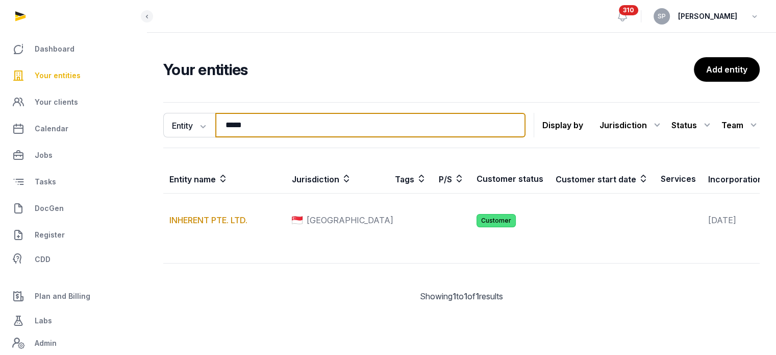
type input "*****"
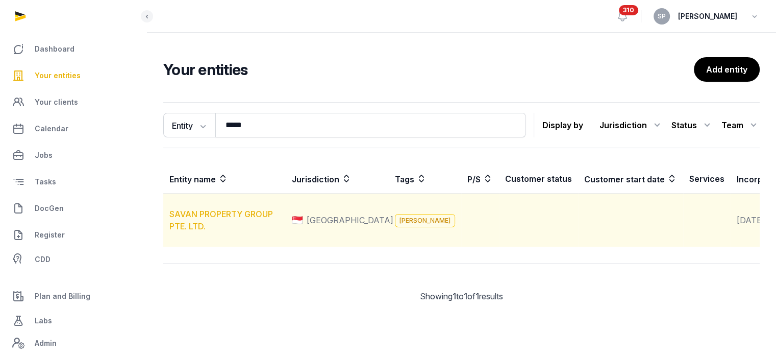
click at [202, 230] on link "SAVAN PROPERTY GROUP PTE. LTD." at bounding box center [221, 220] width 104 height 22
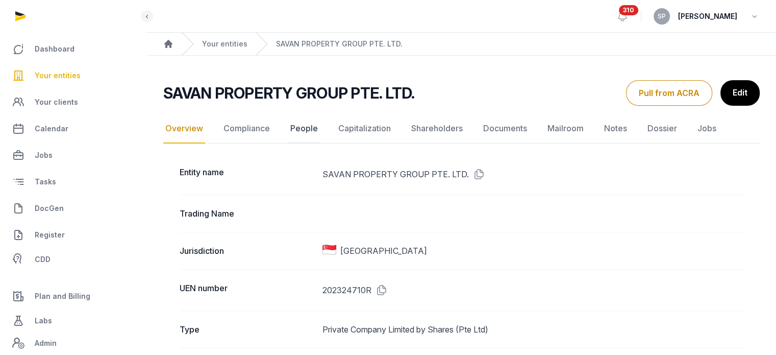
click at [302, 131] on link "People" at bounding box center [304, 129] width 32 height 30
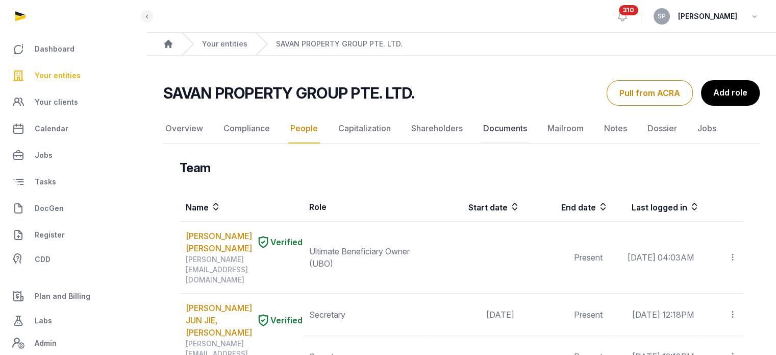
click at [500, 121] on link "Documents" at bounding box center [505, 129] width 48 height 30
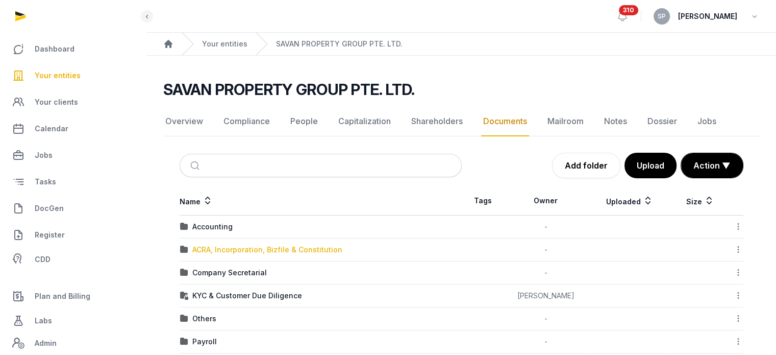
click at [243, 253] on div "ACRA, Incorporation, Bizfile & Constitution" at bounding box center [267, 249] width 150 height 10
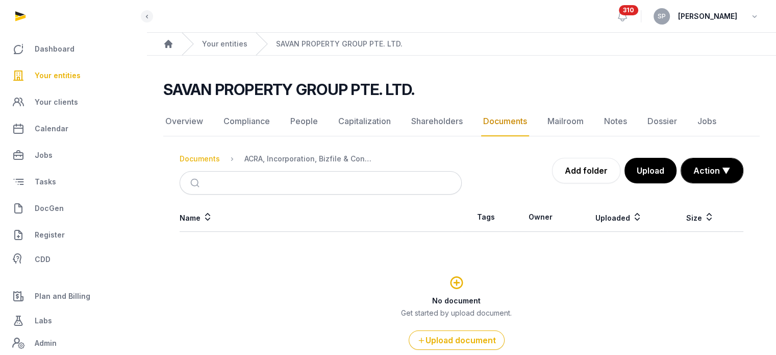
click at [203, 161] on div "Documents" at bounding box center [200, 159] width 40 height 10
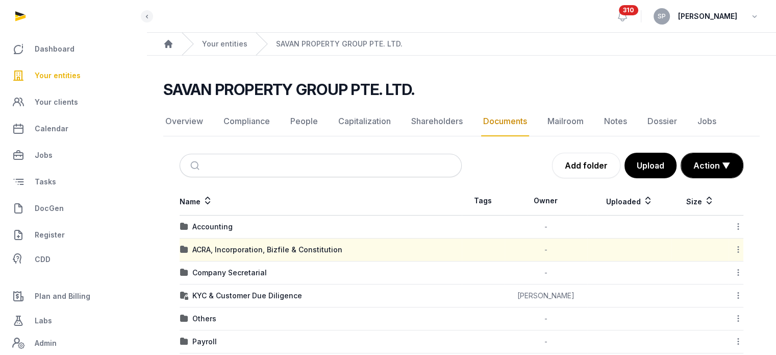
scroll to position [131, 0]
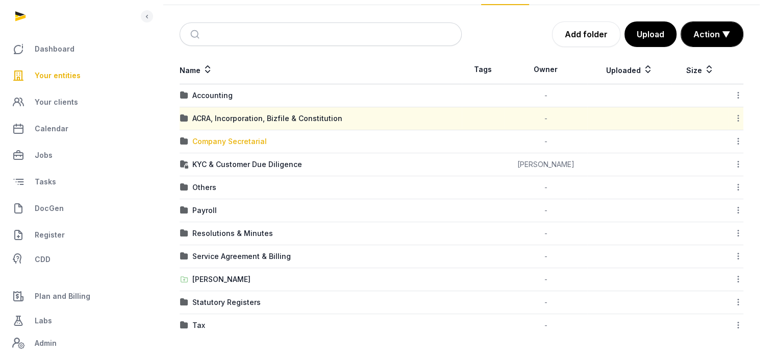
click at [239, 141] on div "Company Secretarial" at bounding box center [229, 141] width 74 height 10
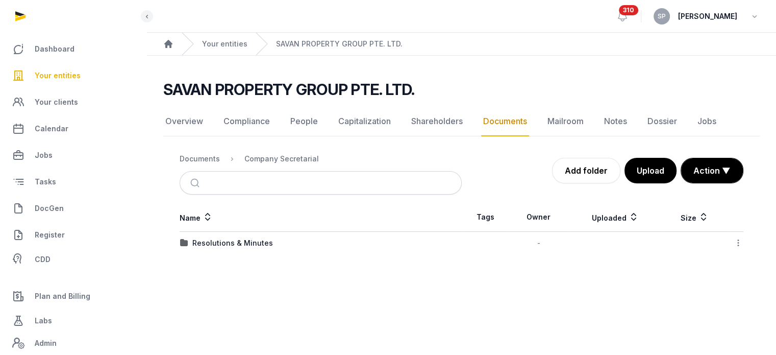
scroll to position [0, 0]
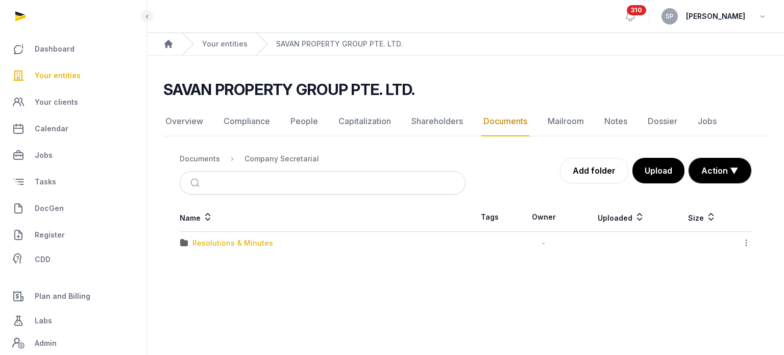
click at [236, 240] on div "Resolutions & Minutes" at bounding box center [232, 243] width 81 height 10
click at [206, 238] on div "2025" at bounding box center [201, 243] width 18 height 10
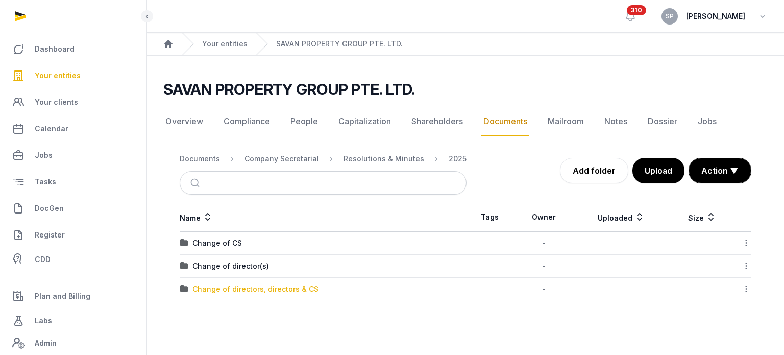
click at [228, 288] on div "Change of directors, directors & CS" at bounding box center [255, 289] width 126 height 10
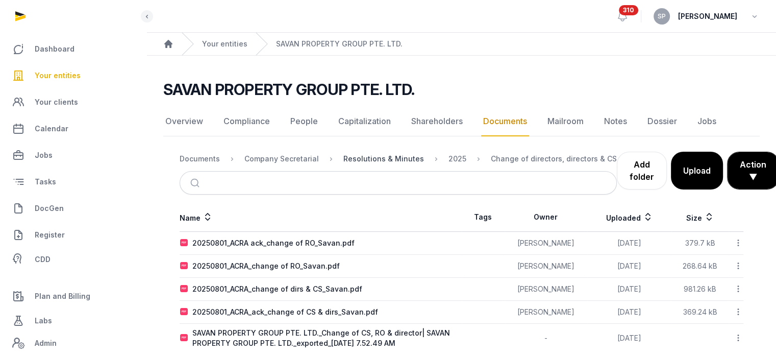
click at [371, 154] on div "Resolutions & Minutes" at bounding box center [383, 159] width 81 height 10
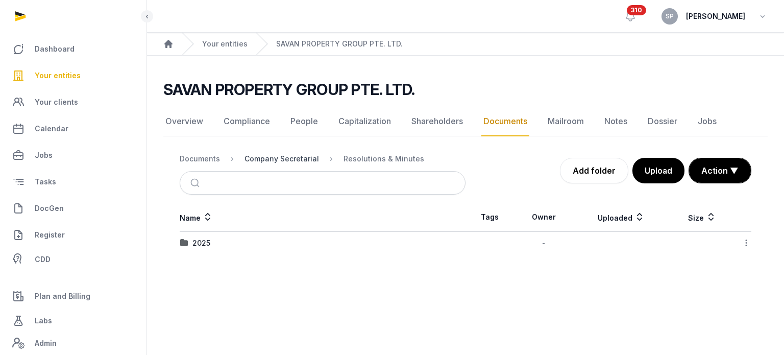
click at [304, 155] on div "Company Secretarial" at bounding box center [281, 159] width 74 height 10
click at [209, 154] on div "Documents" at bounding box center [200, 159] width 40 height 10
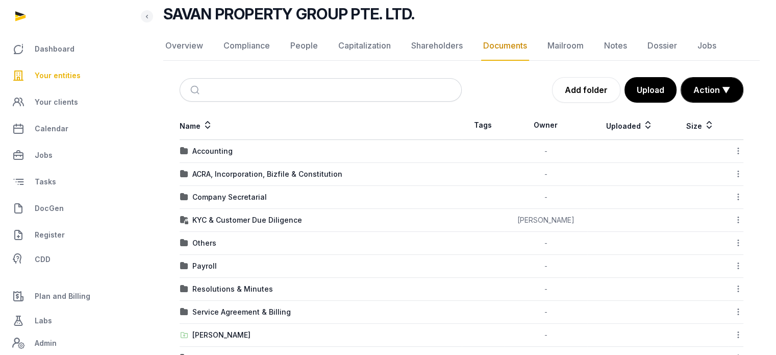
scroll to position [131, 0]
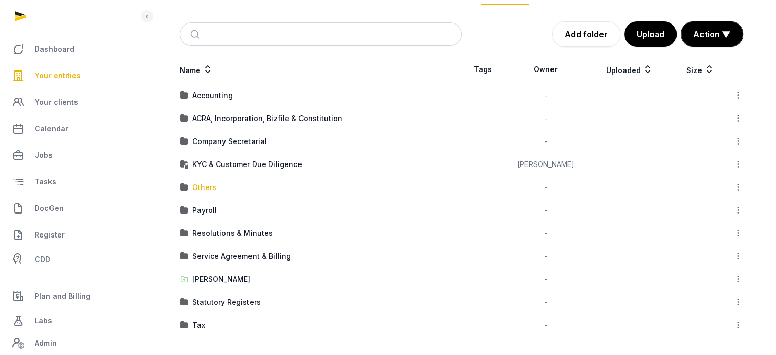
click at [206, 186] on div "Others" at bounding box center [204, 187] width 24 height 10
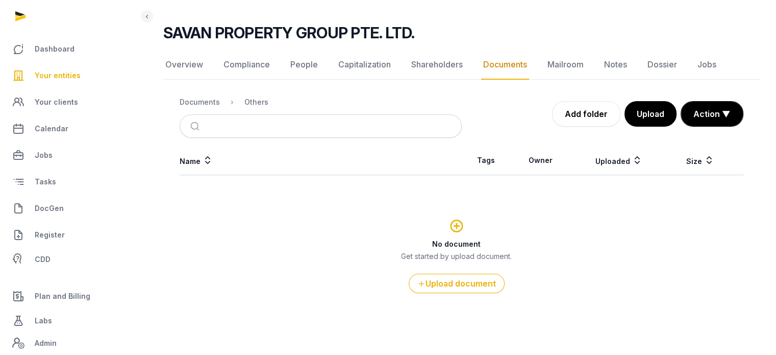
scroll to position [55, 0]
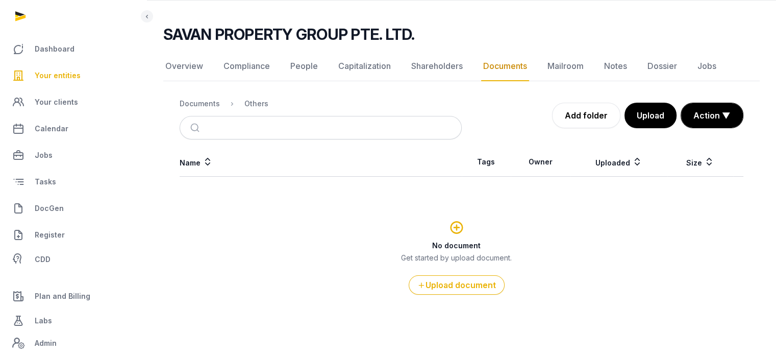
click at [204, 97] on ol "Documents Others" at bounding box center [224, 103] width 89 height 12
click at [205, 104] on div "Documents" at bounding box center [200, 103] width 40 height 10
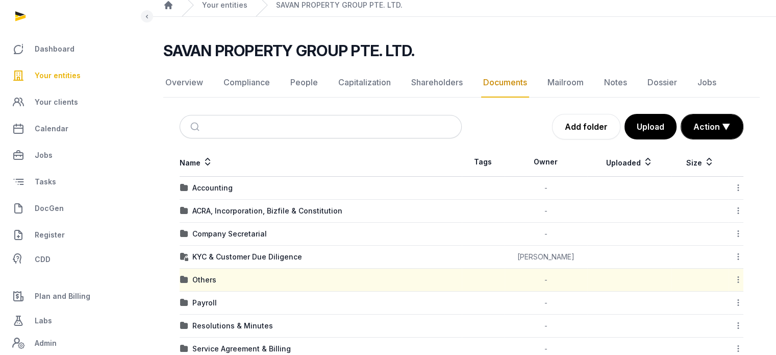
scroll to position [131, 0]
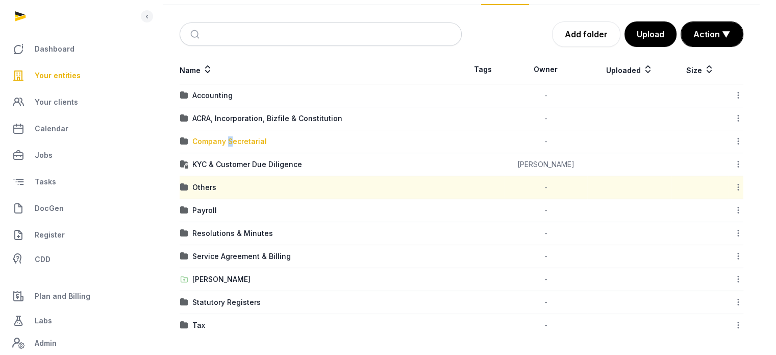
drag, startPoint x: 228, startPoint y: 129, endPoint x: 229, endPoint y: 140, distance: 10.8
click at [229, 140] on td "Company Secretarial" at bounding box center [321, 141] width 282 height 23
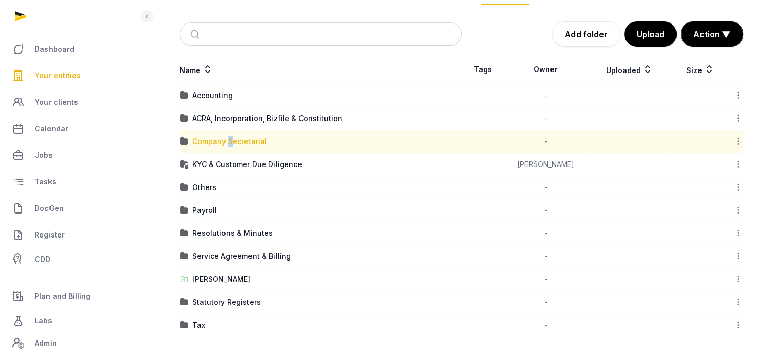
click at [229, 140] on div "Company Secretarial" at bounding box center [229, 141] width 74 height 10
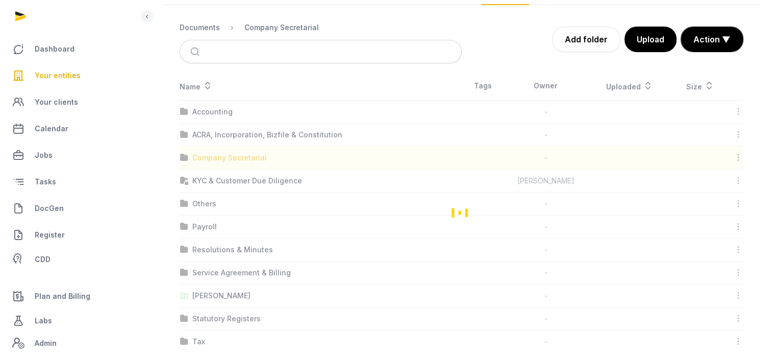
scroll to position [0, 0]
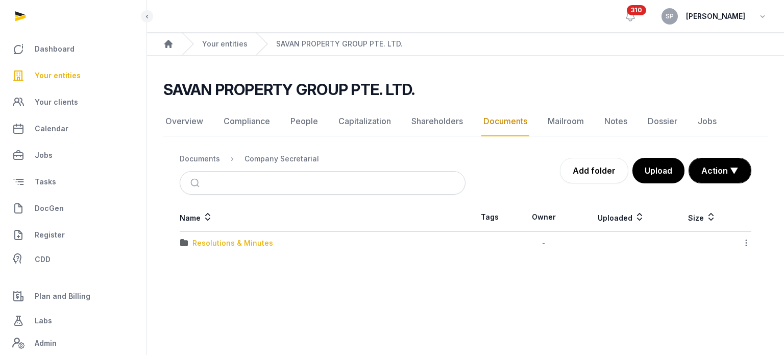
click at [263, 239] on div "Resolutions & Minutes" at bounding box center [232, 243] width 81 height 10
click at [197, 239] on div "2025" at bounding box center [201, 243] width 18 height 10
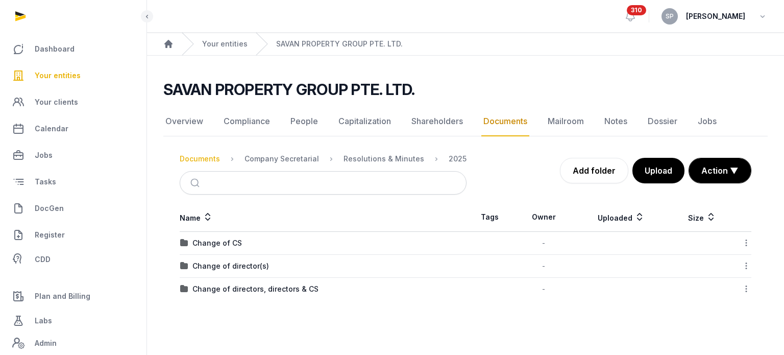
click at [195, 162] on div "Documents" at bounding box center [200, 159] width 40 height 10
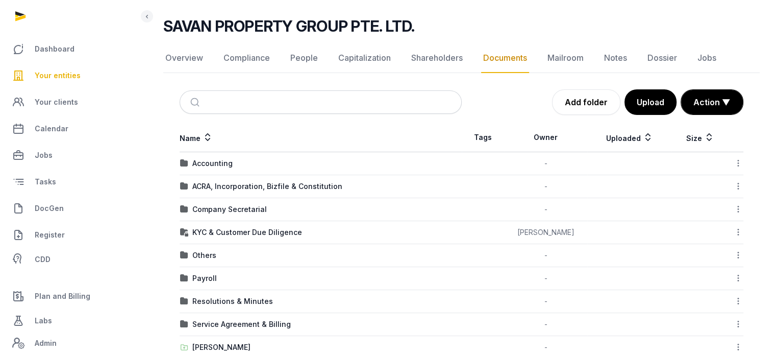
scroll to position [62, 0]
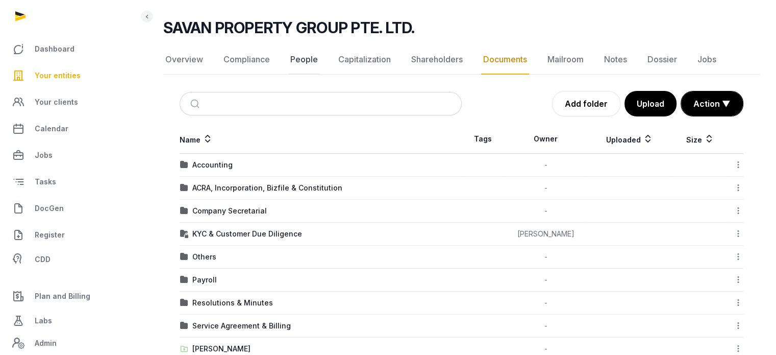
click at [307, 63] on link "People" at bounding box center [304, 60] width 32 height 30
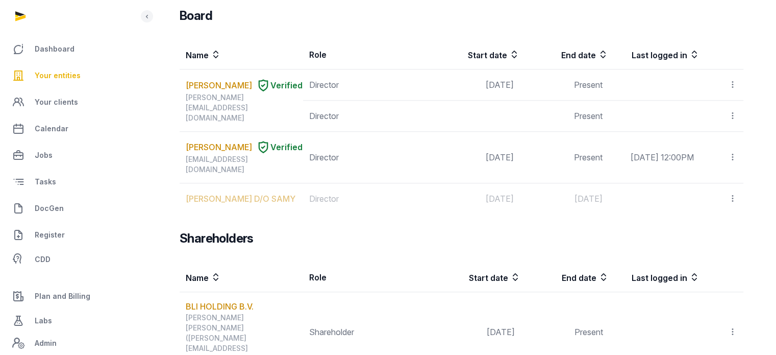
scroll to position [878, 0]
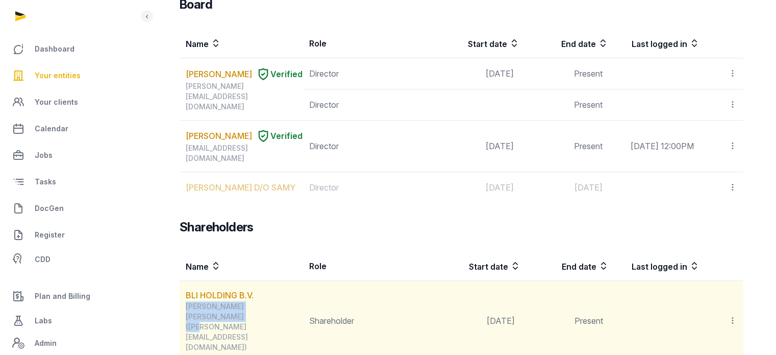
drag, startPoint x: 212, startPoint y: 270, endPoint x: 187, endPoint y: 261, distance: 27.1
click at [187, 301] on div "LAGENDIJK, ROBERT BERNARD DANIEL (bernard@buildrealestate.nl)" at bounding box center [244, 326] width 117 height 51
copy div "LAGENDIJK, ROBERT BERNARD DANIEL"
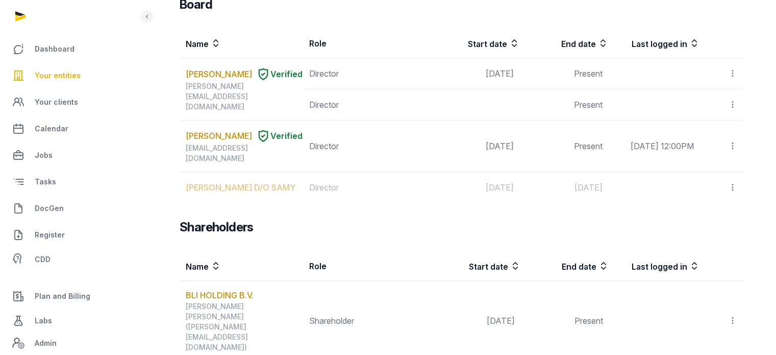
drag, startPoint x: 769, startPoint y: 287, endPoint x: 783, endPoint y: 291, distance: 14.2
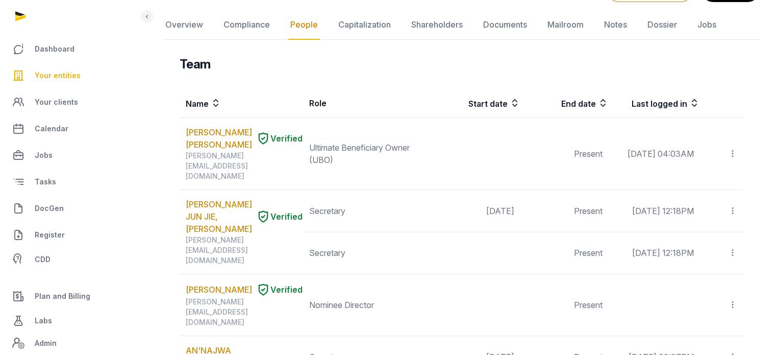
scroll to position [0, 0]
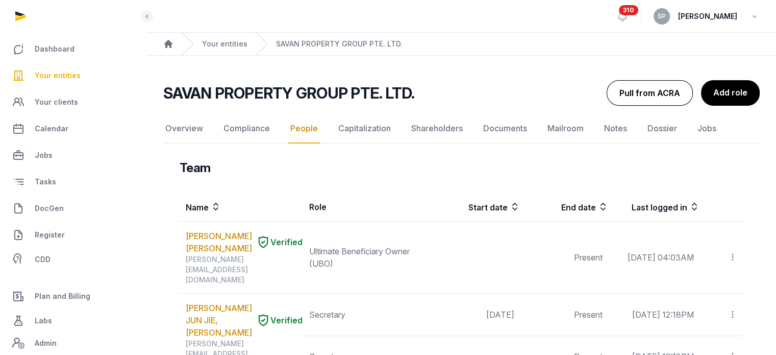
click at [630, 95] on button "Pull from ACRA" at bounding box center [650, 93] width 86 height 26
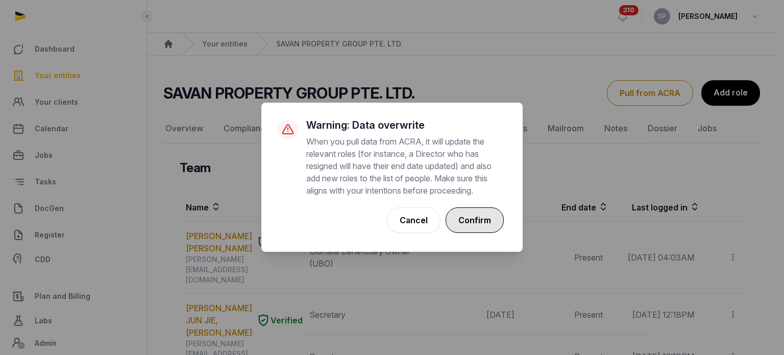
click at [481, 226] on button "Confirm" at bounding box center [474, 220] width 58 height 26
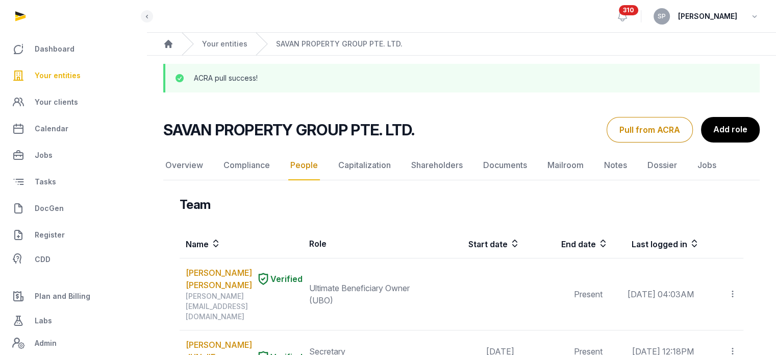
click at [373, 167] on link "Capitalization" at bounding box center [364, 166] width 57 height 30
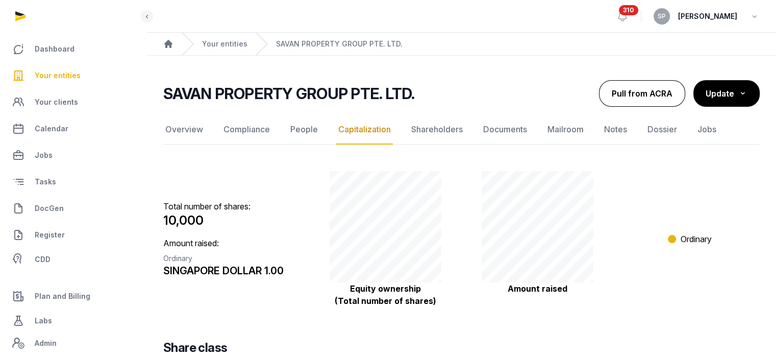
click at [635, 92] on button "Pull from ACRA" at bounding box center [642, 93] width 86 height 27
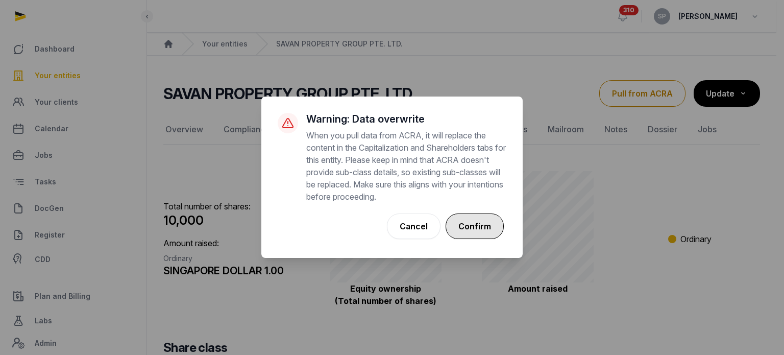
click at [467, 232] on button "Confirm" at bounding box center [474, 226] width 58 height 26
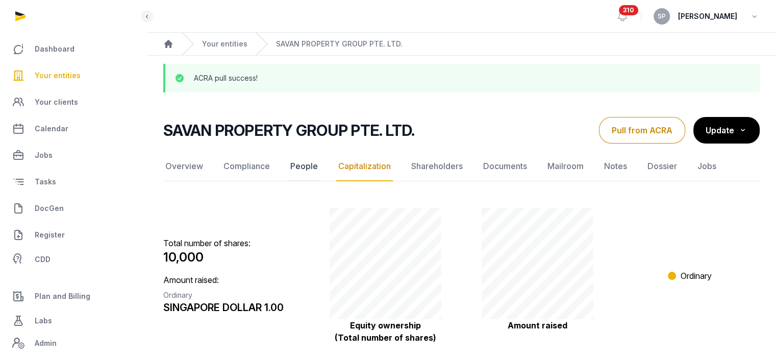
click at [295, 171] on link "People" at bounding box center [304, 167] width 32 height 30
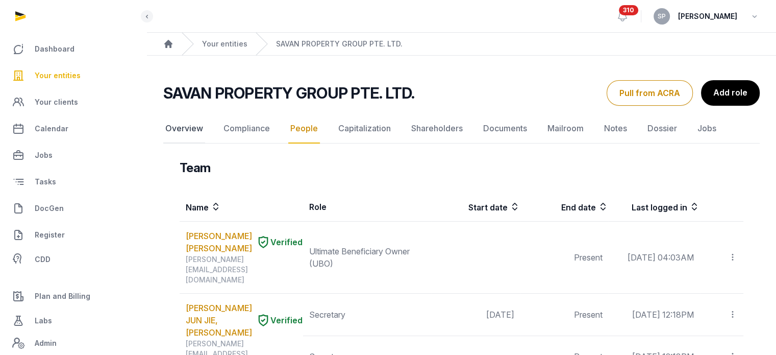
click at [196, 124] on link "Overview" at bounding box center [184, 129] width 42 height 30
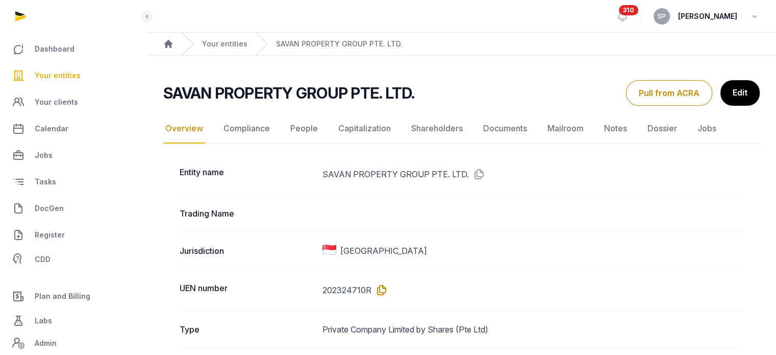
click at [383, 284] on icon at bounding box center [379, 290] width 16 height 16
click at [306, 130] on link "People" at bounding box center [304, 129] width 32 height 30
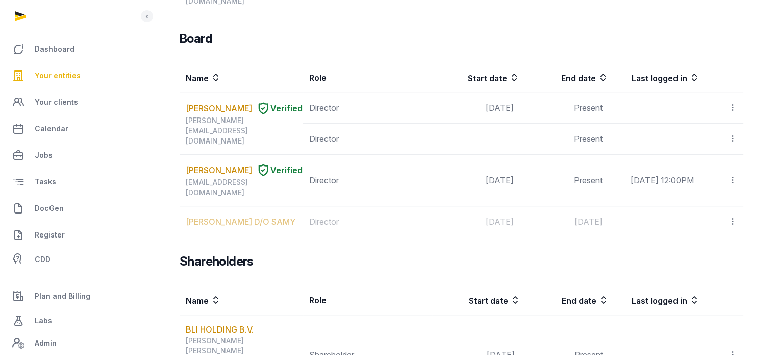
scroll to position [878, 0]
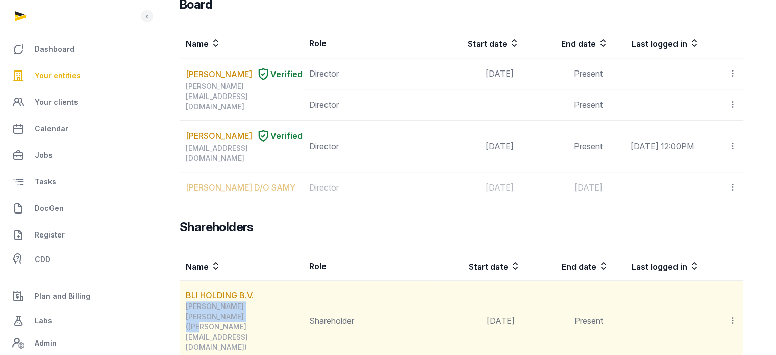
drag, startPoint x: 222, startPoint y: 267, endPoint x: 186, endPoint y: 263, distance: 37.0
click at [186, 301] on div "LAGENDIJK, ROBERT BERNARD DANIEL (bernard@buildrealestate.nl)" at bounding box center [244, 326] width 117 height 51
copy div "LAGENDIJK, ROBERT BERNARD DANIEL"
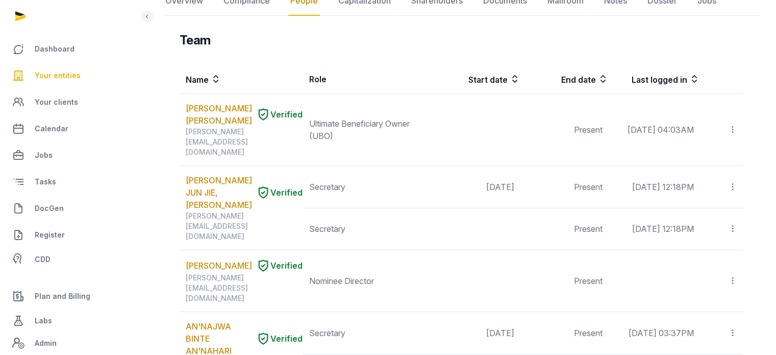
scroll to position [0, 0]
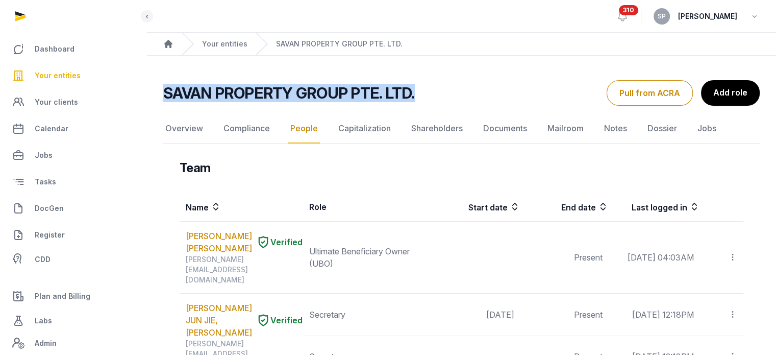
drag, startPoint x: 418, startPoint y: 99, endPoint x: 165, endPoint y: 86, distance: 253.4
click at [165, 86] on div "SAVAN PROPERTY GROUP PTE. LTD." at bounding box center [380, 93] width 435 height 18
copy h2 "SAVAN PROPERTY GROUP PTE. LTD."
click at [503, 126] on link "Documents" at bounding box center [505, 129] width 48 height 30
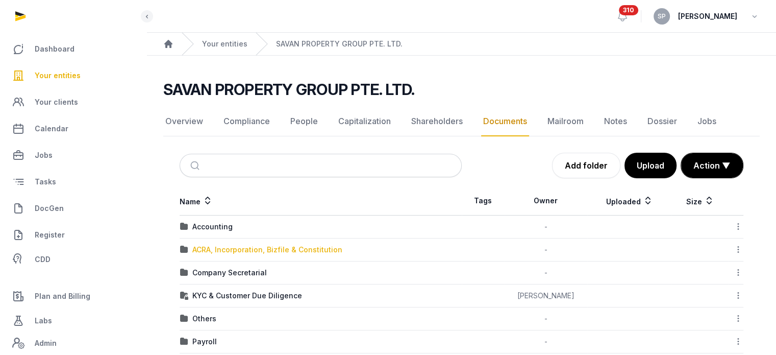
click at [268, 250] on div "ACRA, Incorporation, Bizfile & Constitution" at bounding box center [267, 249] width 150 height 10
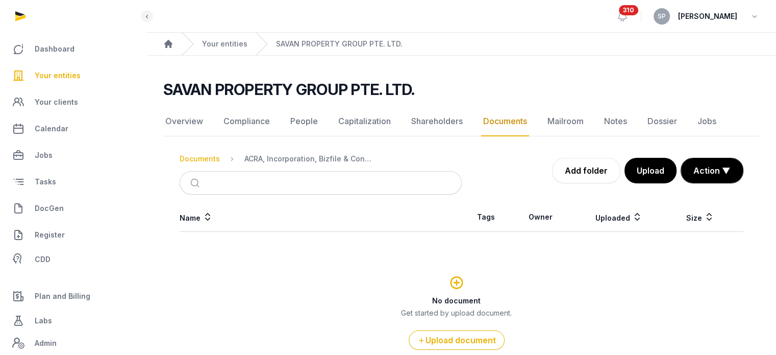
click at [210, 155] on div "Documents" at bounding box center [200, 159] width 40 height 10
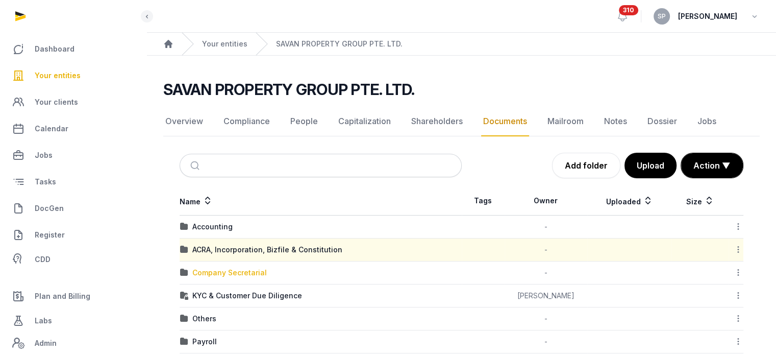
click at [247, 270] on div "Company Secretarial" at bounding box center [229, 272] width 74 height 10
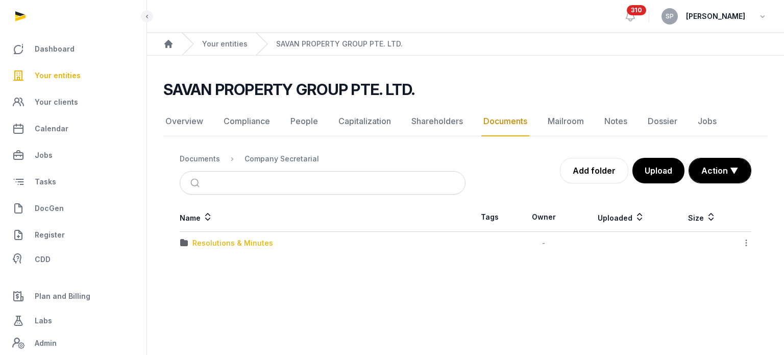
click at [244, 240] on div "Resolutions & Minutes" at bounding box center [232, 243] width 81 height 10
click at [206, 244] on div "2025" at bounding box center [201, 243] width 18 height 10
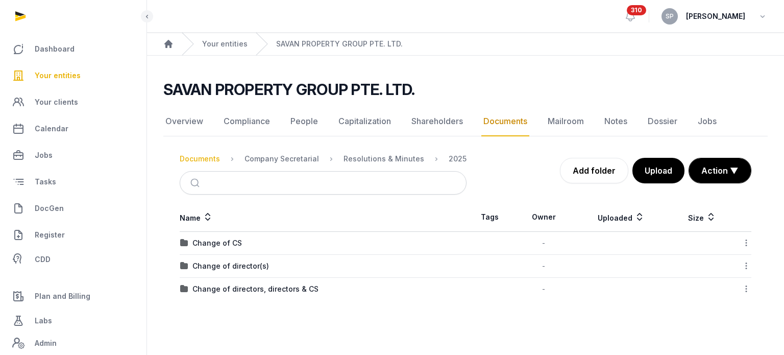
click at [203, 161] on div "Documents" at bounding box center [200, 159] width 40 height 10
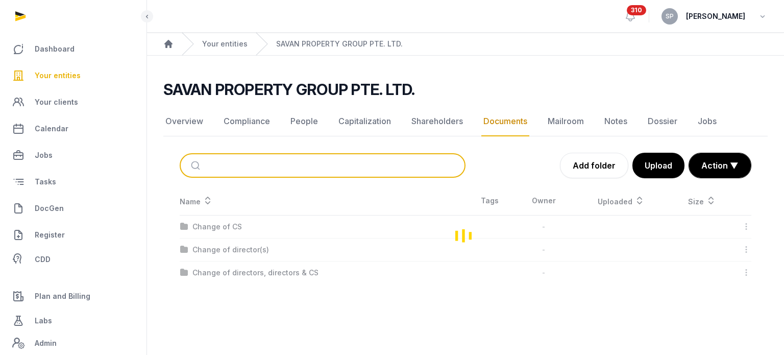
click at [203, 161] on button "submit" at bounding box center [197, 165] width 24 height 22
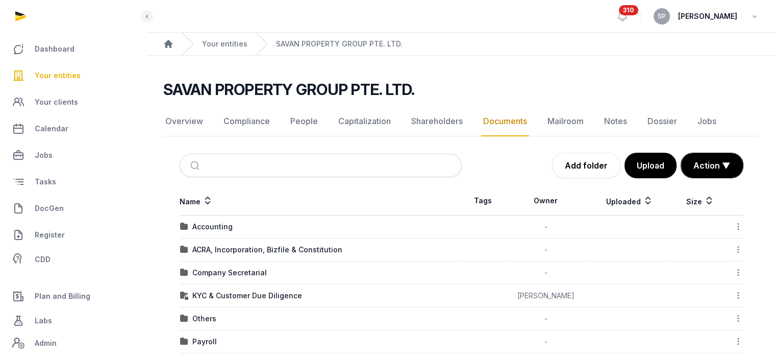
click at [68, 83] on link "Your entities" at bounding box center [73, 75] width 130 height 24
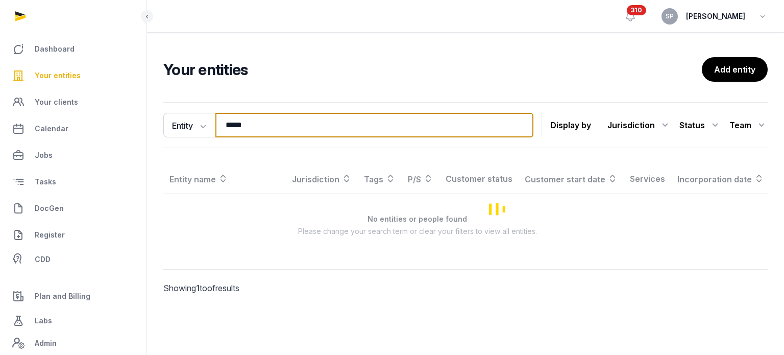
click at [269, 123] on input "*****" at bounding box center [374, 125] width 318 height 24
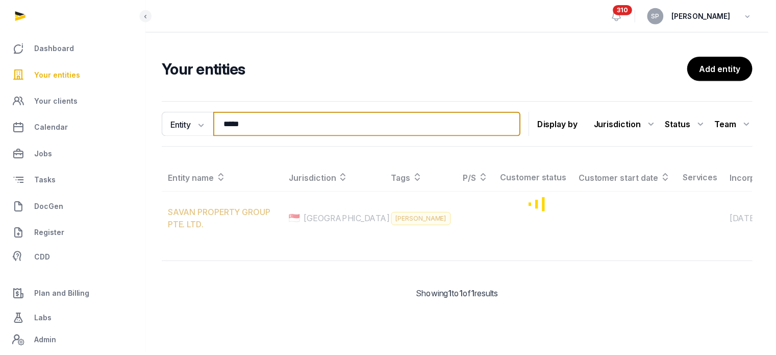
click at [269, 123] on input "*****" at bounding box center [370, 125] width 310 height 24
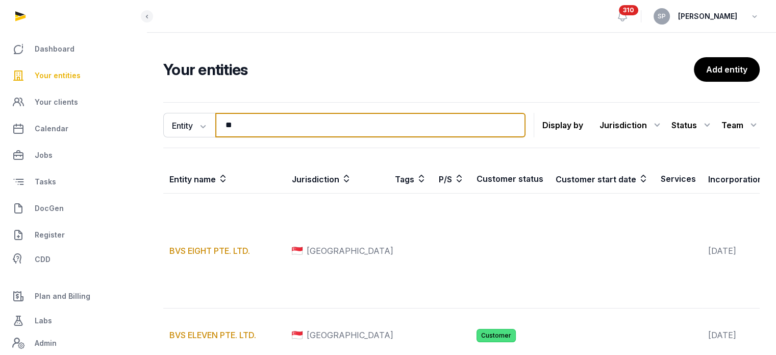
type input "*"
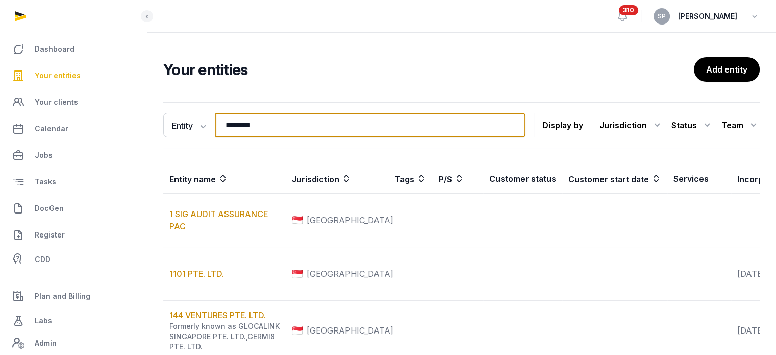
type input "********"
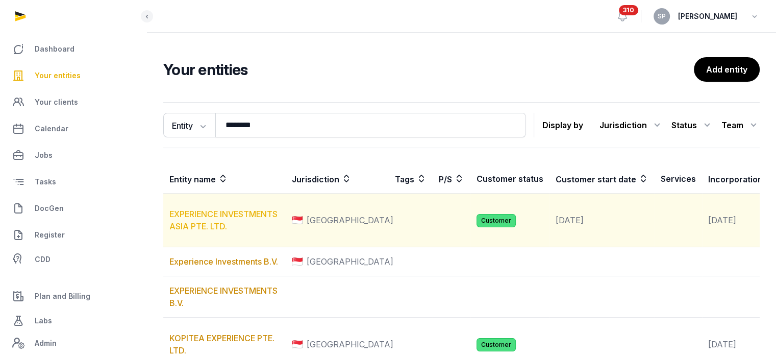
click at [205, 231] on link "EXPERIENCE INVESTMENTS ASIA PTE. LTD." at bounding box center [223, 220] width 108 height 22
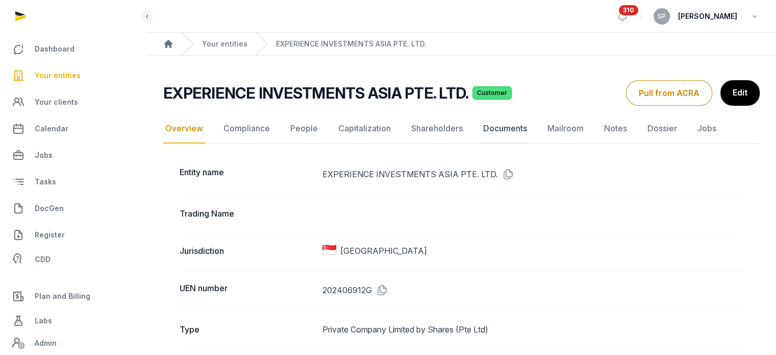
click at [513, 124] on link "Documents" at bounding box center [505, 129] width 48 height 30
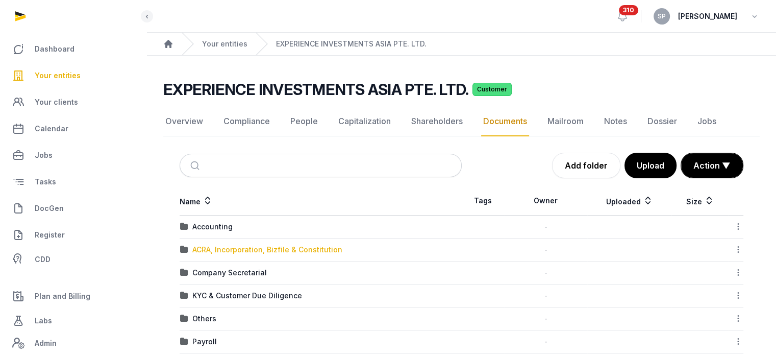
click at [258, 248] on div "ACRA, Incorporation, Bizfile & Constitution" at bounding box center [267, 249] width 150 height 10
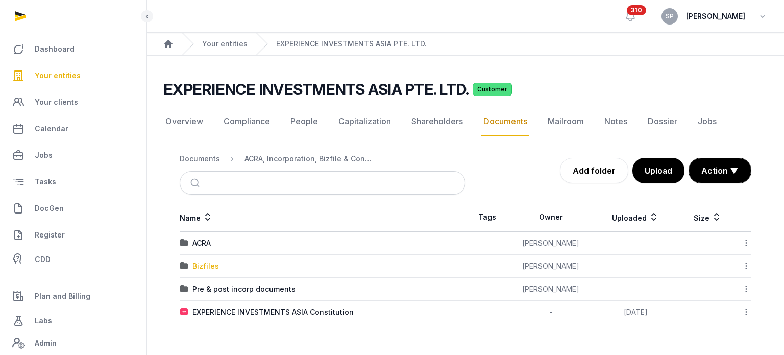
click at [205, 267] on div "Bizfiles" at bounding box center [205, 266] width 27 height 10
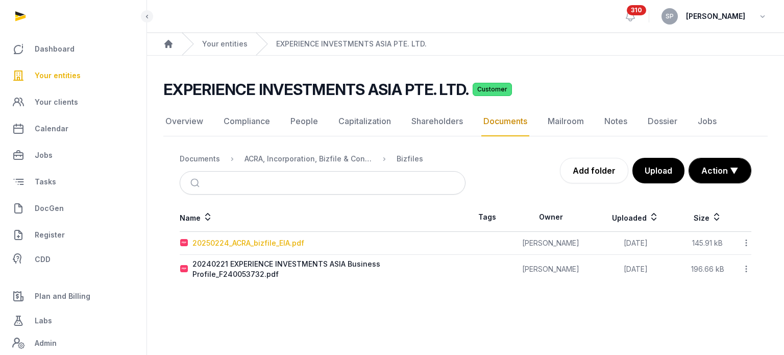
click at [265, 242] on div "20250224_ACRA_bizfile_EIA.pdf" at bounding box center [248, 243] width 112 height 10
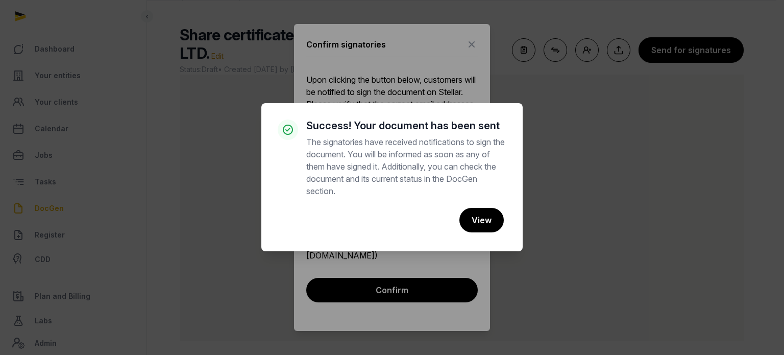
click at [469, 53] on div "× Success! Your document has been sent The signatories have received notificati…" at bounding box center [392, 177] width 784 height 355
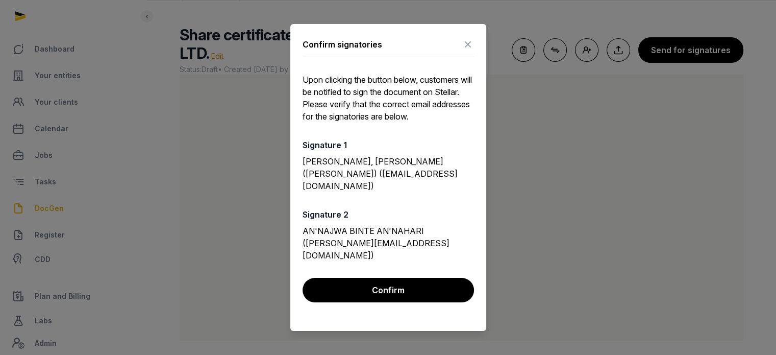
click at [464, 53] on icon at bounding box center [468, 44] width 12 height 16
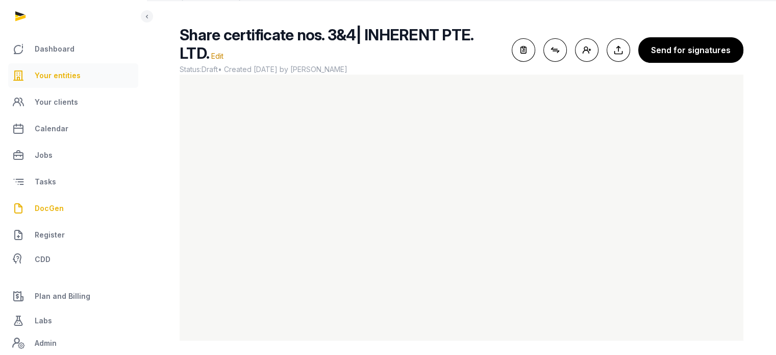
click at [76, 73] on span "Your entities" at bounding box center [58, 75] width 46 height 12
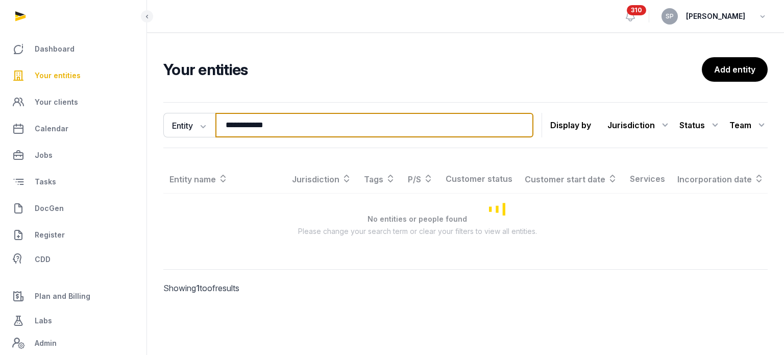
click at [288, 127] on input "**********" at bounding box center [374, 125] width 318 height 24
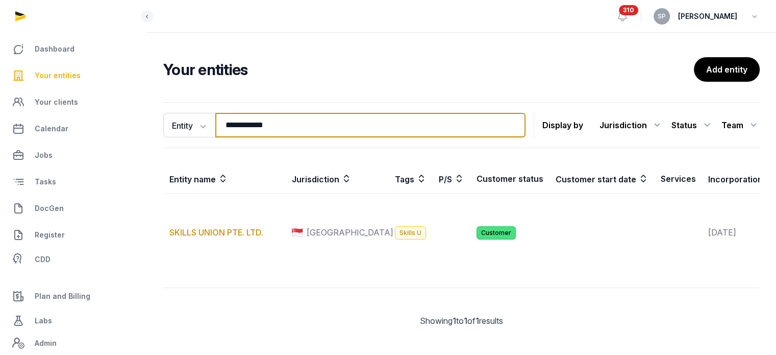
click at [288, 127] on input "**********" at bounding box center [370, 125] width 310 height 24
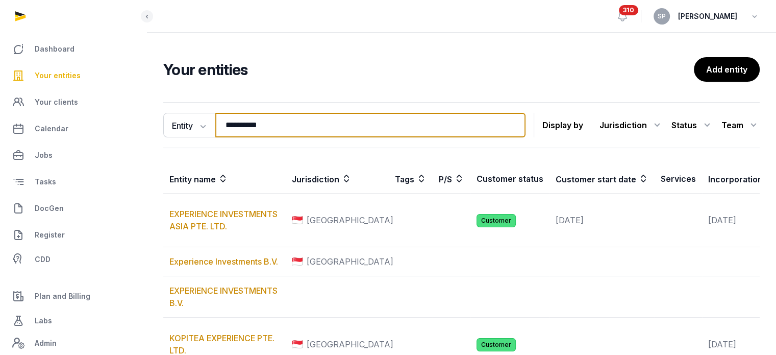
type input "**********"
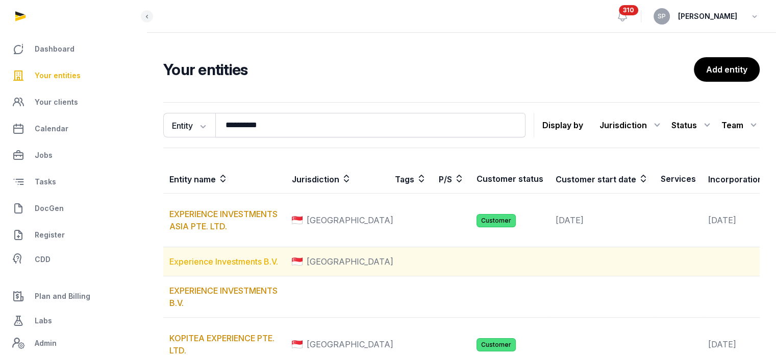
click at [246, 266] on link "Experience Investments B.V." at bounding box center [223, 261] width 109 height 10
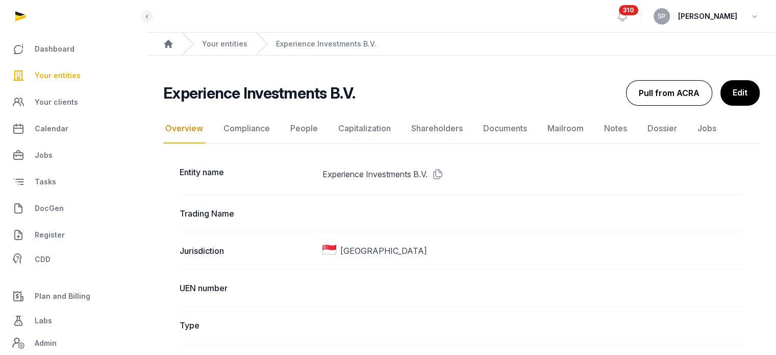
click at [700, 99] on button "Pull from ACRA" at bounding box center [669, 93] width 86 height 26
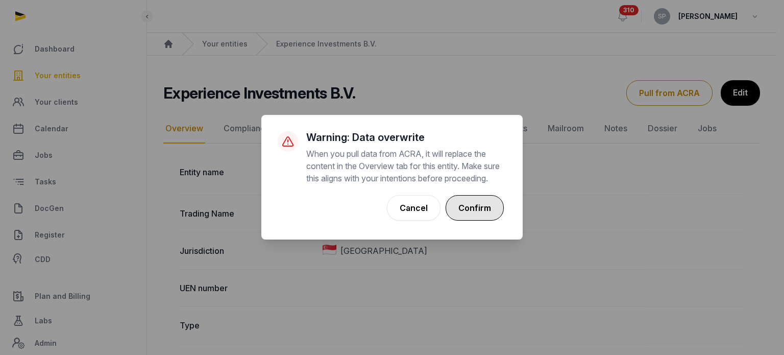
click at [484, 220] on button "Confirm" at bounding box center [474, 208] width 58 height 26
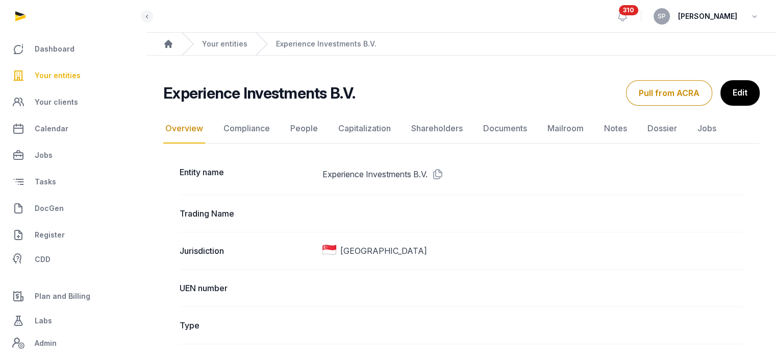
click at [76, 68] on link "Your entities" at bounding box center [73, 75] width 130 height 24
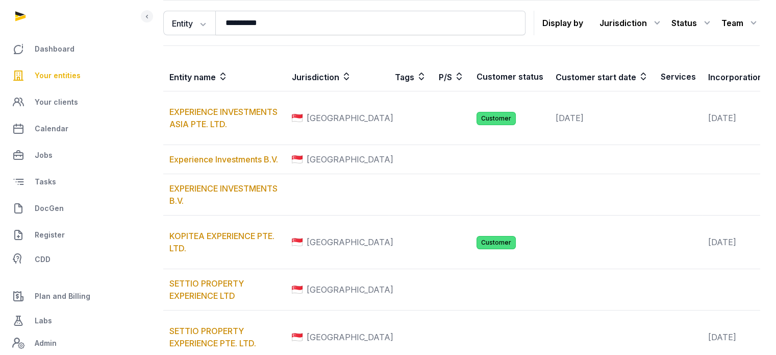
scroll to position [104, 0]
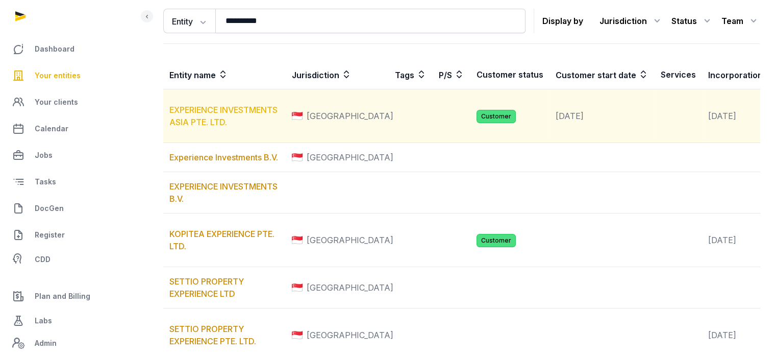
click at [254, 120] on link "EXPERIENCE INVESTMENTS ASIA PTE. LTD." at bounding box center [223, 116] width 108 height 22
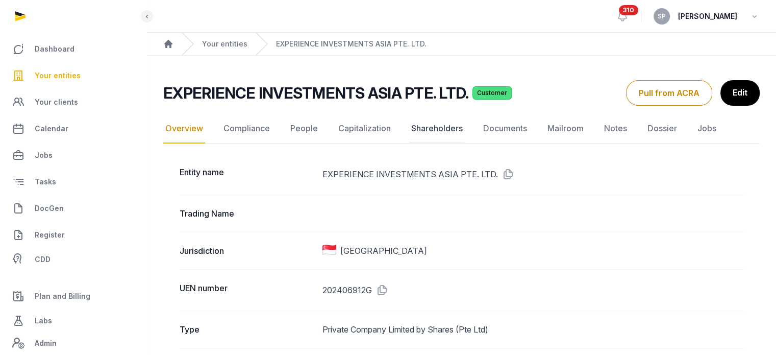
click at [438, 123] on link "Shareholders" at bounding box center [437, 129] width 56 height 30
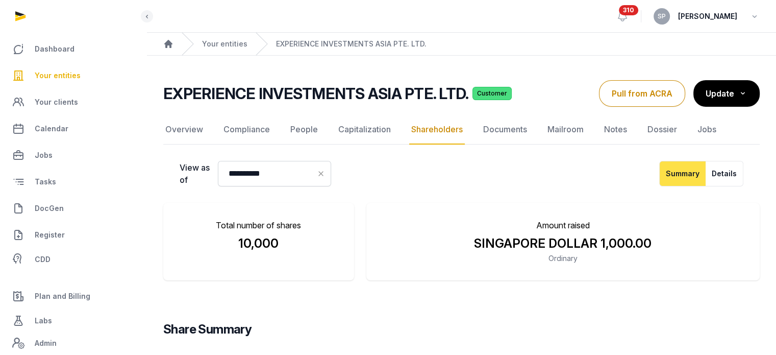
scroll to position [107, 0]
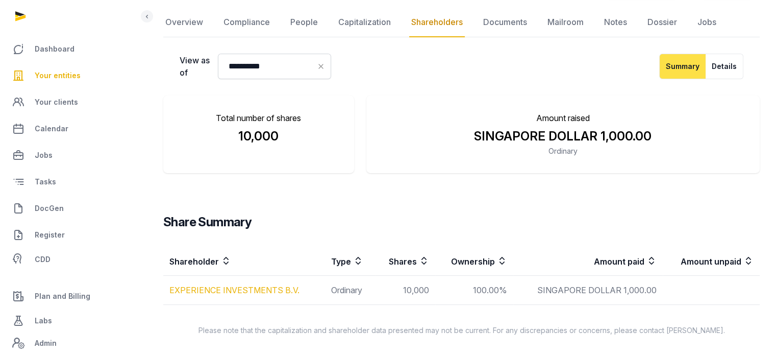
click at [286, 285] on link "EXPERIENCE INVESTMENTS B.V." at bounding box center [234, 290] width 130 height 10
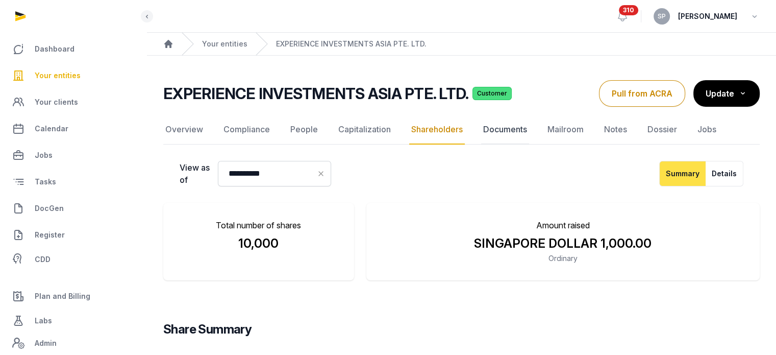
click at [495, 130] on link "Documents" at bounding box center [505, 130] width 48 height 30
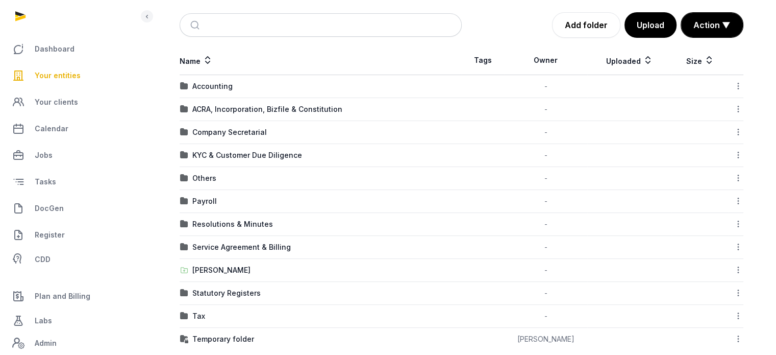
scroll to position [154, 0]
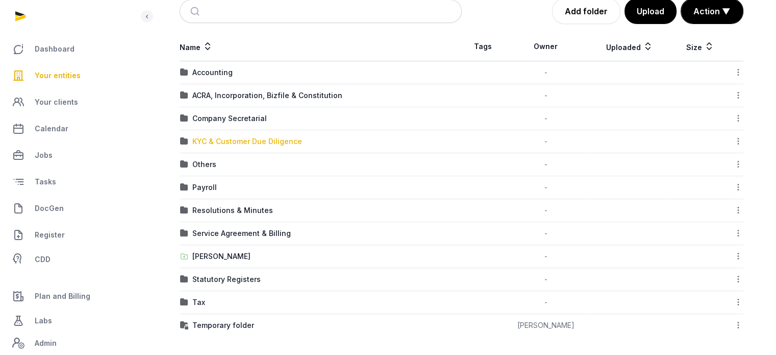
click at [215, 140] on div "KYC & Customer Due Diligence" at bounding box center [247, 141] width 110 height 10
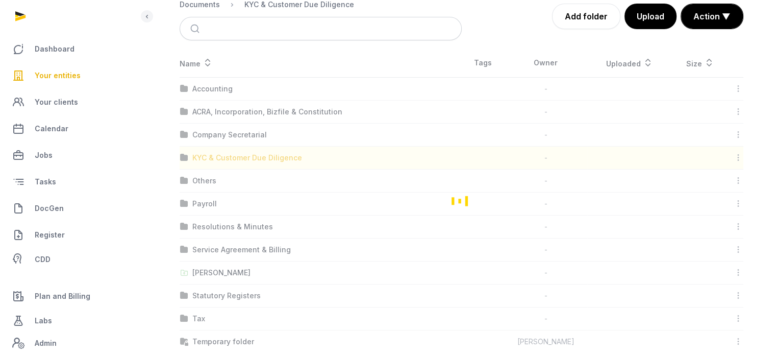
scroll to position [102, 0]
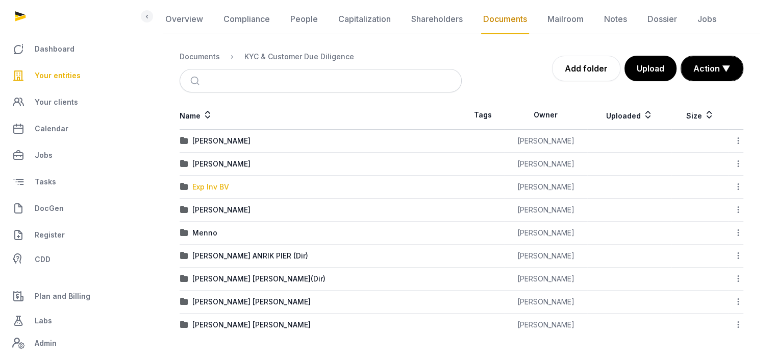
click at [199, 186] on div "Exp Inv BV" at bounding box center [210, 187] width 37 height 10
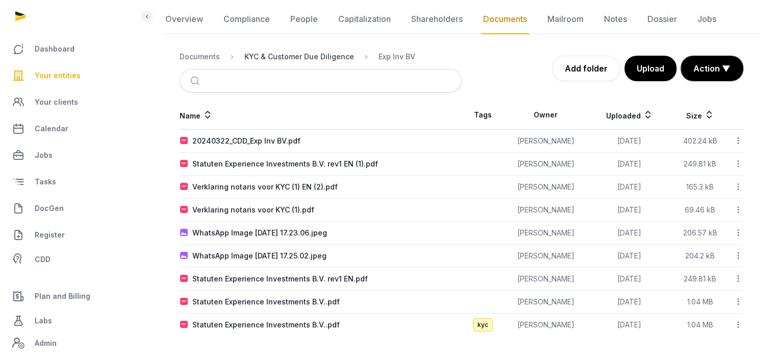
click at [325, 53] on div "KYC & Customer Due Diligence" at bounding box center [299, 57] width 110 height 10
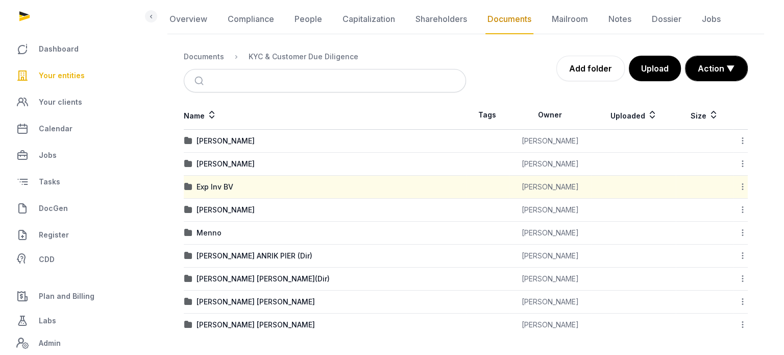
scroll to position [0, 0]
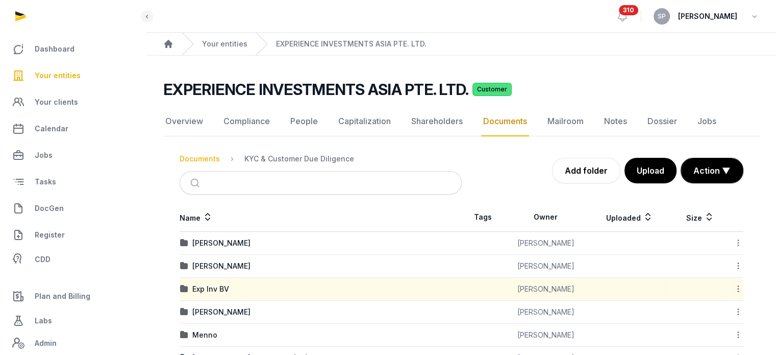
click at [204, 156] on div "Documents" at bounding box center [200, 159] width 40 height 10
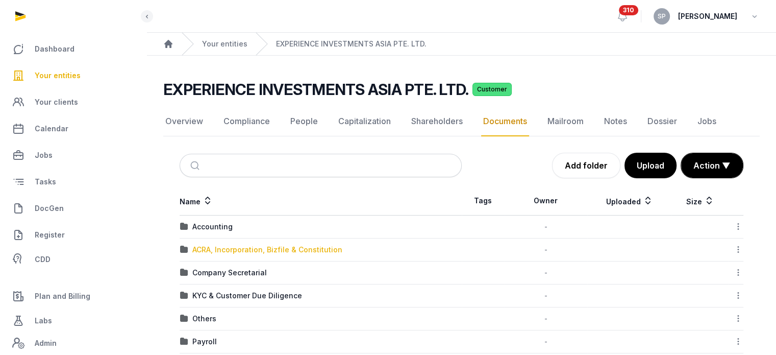
click at [296, 251] on div "ACRA, Incorporation, Bizfile & Constitution" at bounding box center [267, 249] width 150 height 10
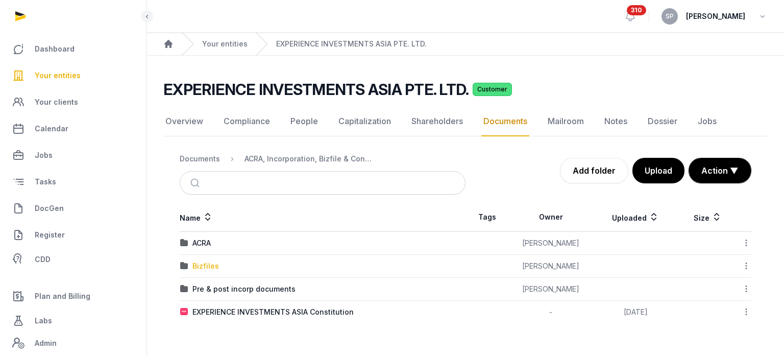
click at [207, 266] on div "Bizfiles" at bounding box center [205, 266] width 27 height 10
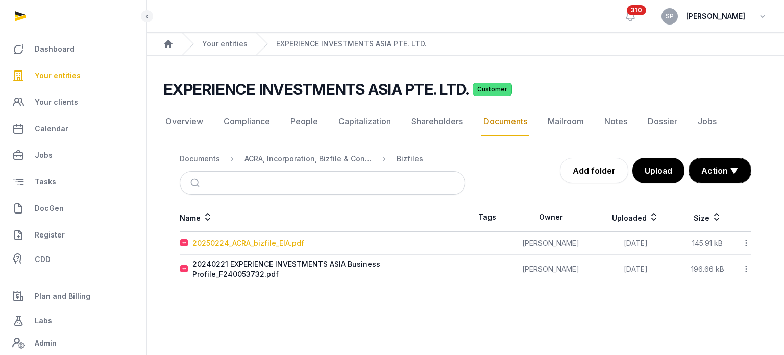
click at [280, 243] on div "20250224_ACRA_bizfile_EIA.pdf" at bounding box center [248, 243] width 112 height 10
